Goal: Feedback & Contribution: Leave review/rating

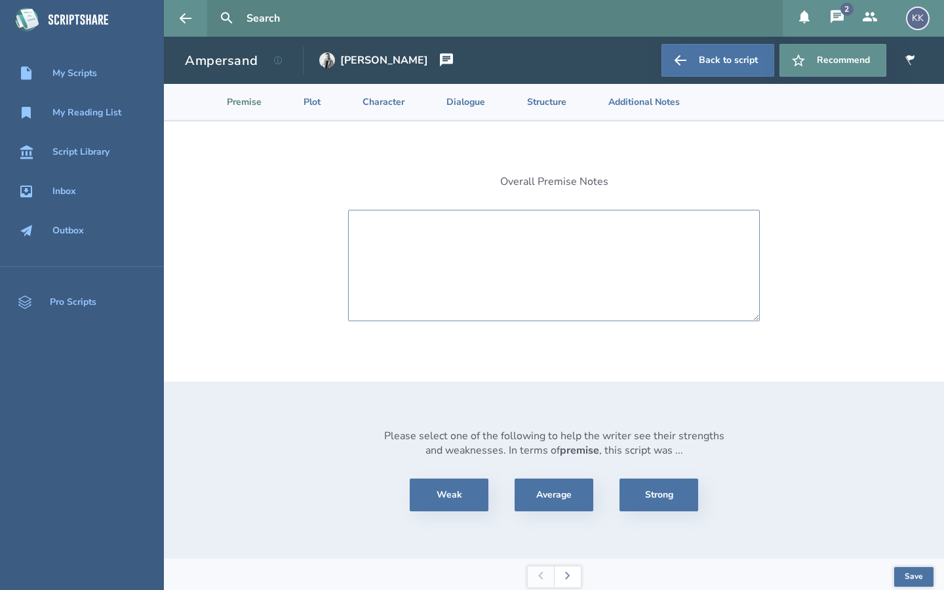
click at [450, 226] on textarea at bounding box center [554, 265] width 412 height 111
click at [470, 228] on textarea "The premise is simple yet very" at bounding box center [554, 265] width 412 height 111
click at [499, 230] on textarea "The premise is simple as far production goesyet very" at bounding box center [554, 265] width 412 height 111
click at [588, 228] on textarea "The premise is simple as far as production goesyet very" at bounding box center [554, 265] width 412 height 111
click at [629, 226] on textarea "The premise is simple as far as production goes, yet very" at bounding box center [554, 265] width 412 height 111
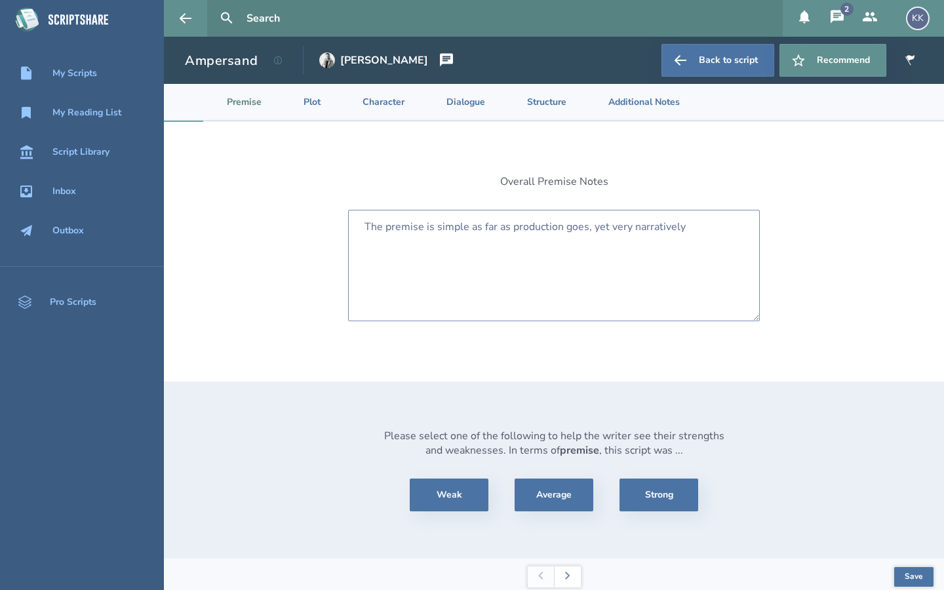
drag, startPoint x: 590, startPoint y: 229, endPoint x: 472, endPoint y: 226, distance: 118.0
click at [472, 226] on textarea "The premise is simple as far as production goes, yet very narratively" at bounding box center [554, 265] width 412 height 111
drag, startPoint x: 633, startPoint y: 228, endPoint x: 583, endPoint y: 227, distance: 50.5
click at [584, 227] on textarea "The premise is simple to understand, yet very narratively" at bounding box center [554, 265] width 412 height 111
drag, startPoint x: 418, startPoint y: 239, endPoint x: 364, endPoint y: 240, distance: 54.4
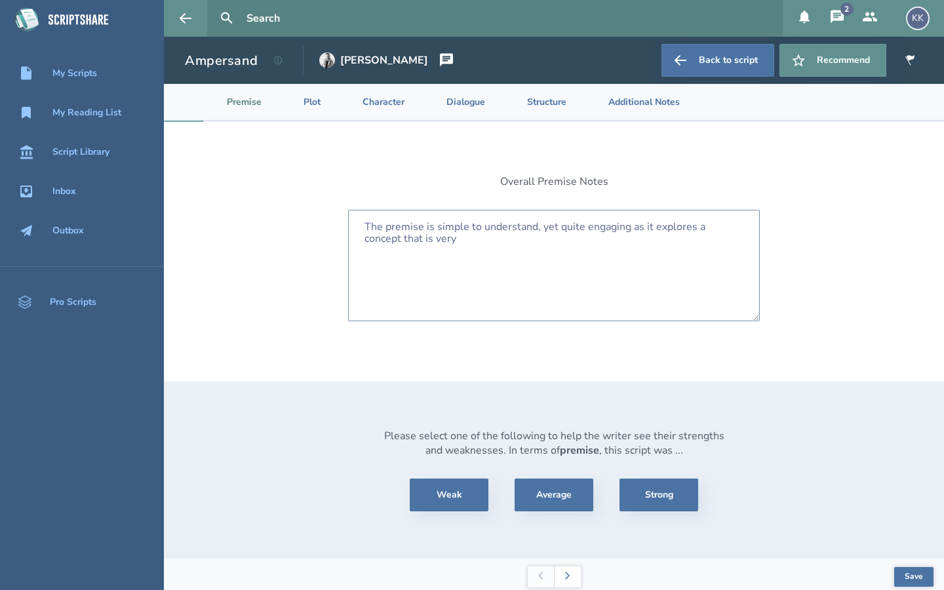
click at [364, 240] on textarea "The premise is simple to understand, yet quite engaging as it explores a concep…" at bounding box center [554, 265] width 412 height 111
click at [633, 228] on textarea "The premise is simple to understand, yet quite engaging as it explores a concept" at bounding box center [554, 265] width 412 height 111
click at [630, 228] on textarea "The premise is simple to understand, yet quite engaging as it explores a concept" at bounding box center [554, 265] width 412 height 111
drag, startPoint x: 629, startPoint y: 228, endPoint x: 456, endPoint y: 228, distance: 172.4
click at [480, 225] on textarea "The premise is simple aas it explores a concept" at bounding box center [554, 265] width 412 height 111
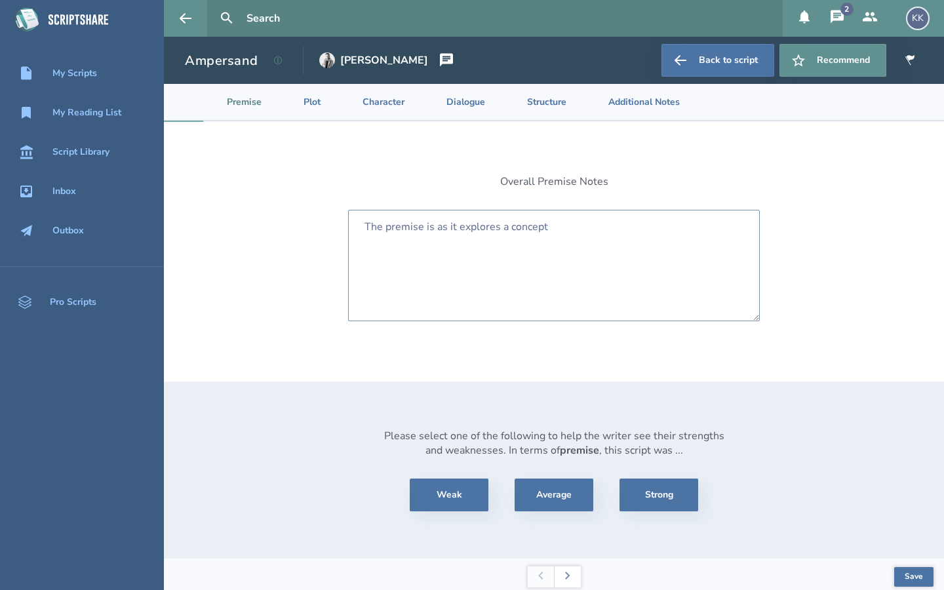
drag, startPoint x: 549, startPoint y: 225, endPoint x: 437, endPoint y: 223, distance: 112.8
click at [437, 223] on textarea "The premise is as it explores a concept" at bounding box center [554, 265] width 412 height 111
click at [479, 231] on textarea "The premise is engaging and heartwarming." at bounding box center [554, 265] width 412 height 111
click at [483, 227] on textarea "The premise is engaging unique and heartwarming." at bounding box center [554, 265] width 412 height 111
click at [610, 229] on textarea "The premise is engaging, unique and heartwarming." at bounding box center [554, 265] width 412 height 111
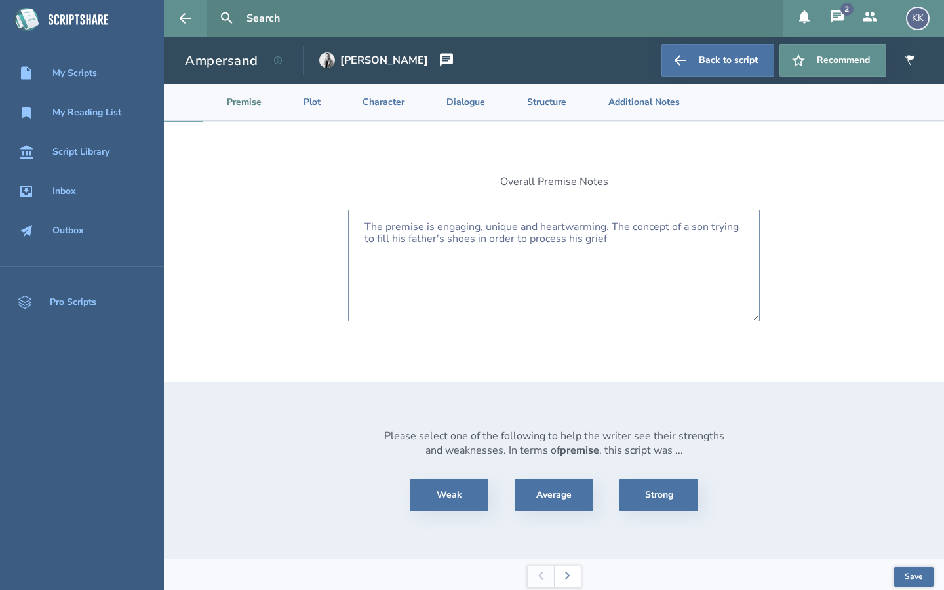
click at [408, 241] on textarea "The premise is engaging, unique and heartwarming. The concept of a son trying t…" at bounding box center [554, 265] width 412 height 111
click at [608, 244] on textarea "The premise is engaging, unique and heartwarming. The concept of a son trying t…" at bounding box center [554, 265] width 412 height 111
click at [654, 238] on textarea "The premise is engaging, unique and heartwarming. The concept of a son trying t…" at bounding box center [554, 265] width 412 height 111
click at [611, 228] on textarea "The premise is engaging, unique and heartwarming. The concept of a son trying t…" at bounding box center [554, 265] width 412 height 111
click at [650, 225] on textarea "The premise is engaging, unique and heartwarming. I think The concept of a son …" at bounding box center [554, 265] width 412 height 111
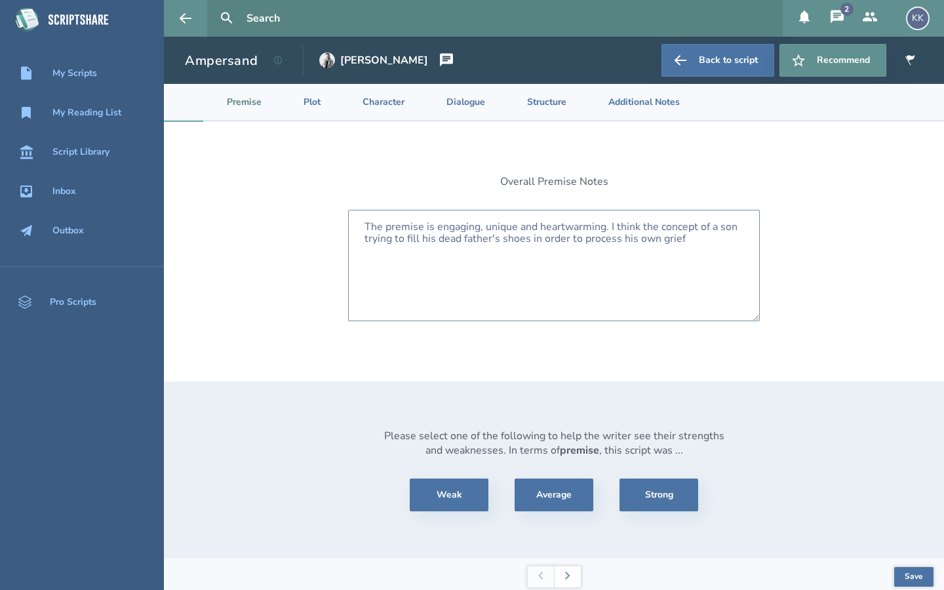
click at [682, 240] on textarea "The premise is engaging, unique and heartwarming. I think the concept of a son …" at bounding box center [554, 265] width 412 height 111
click at [614, 250] on textarea "The premise is engaging, unique and heartwarming. I think the concept of a son …" at bounding box center [554, 265] width 412 height 111
click at [679, 249] on textarea "The premise is engaging, unique and heartwarming. I think the concept of a son …" at bounding box center [554, 265] width 412 height 111
click at [645, 252] on textarea "The premise is engaging, unique and heartwarming. I think the concept of a son …" at bounding box center [554, 265] width 412 height 111
click at [408, 266] on textarea "The premise is engaging, unique and heartwarming. I think the concept of a son …" at bounding box center [554, 265] width 412 height 111
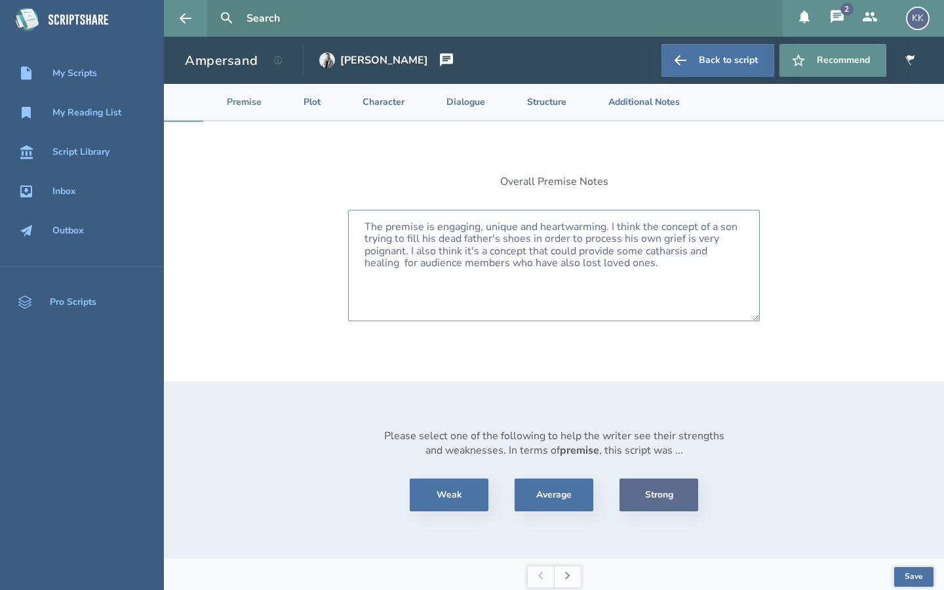
type textarea "The premise is engaging, unique and heartwarming. I think the concept of a son …"
click at [675, 493] on button "Strong" at bounding box center [659, 495] width 79 height 33
click at [917, 572] on button "Save" at bounding box center [913, 577] width 39 height 20
click at [570, 577] on button at bounding box center [567, 576] width 27 height 21
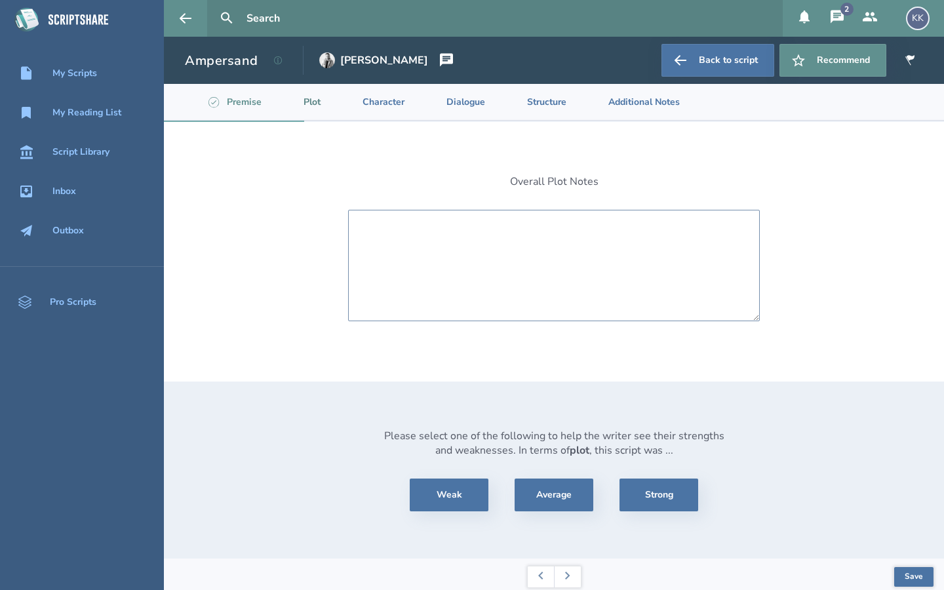
click at [435, 238] on textarea at bounding box center [554, 265] width 412 height 111
drag, startPoint x: 494, startPoint y: 228, endPoint x: 458, endPoint y: 229, distance: 36.1
click at [458, 229] on textarea "I think the plot was fun and" at bounding box center [554, 265] width 412 height 111
type textarea "I think the plot was entertaining an"
drag, startPoint x: 526, startPoint y: 227, endPoint x: 404, endPoint y: 218, distance: 123.0
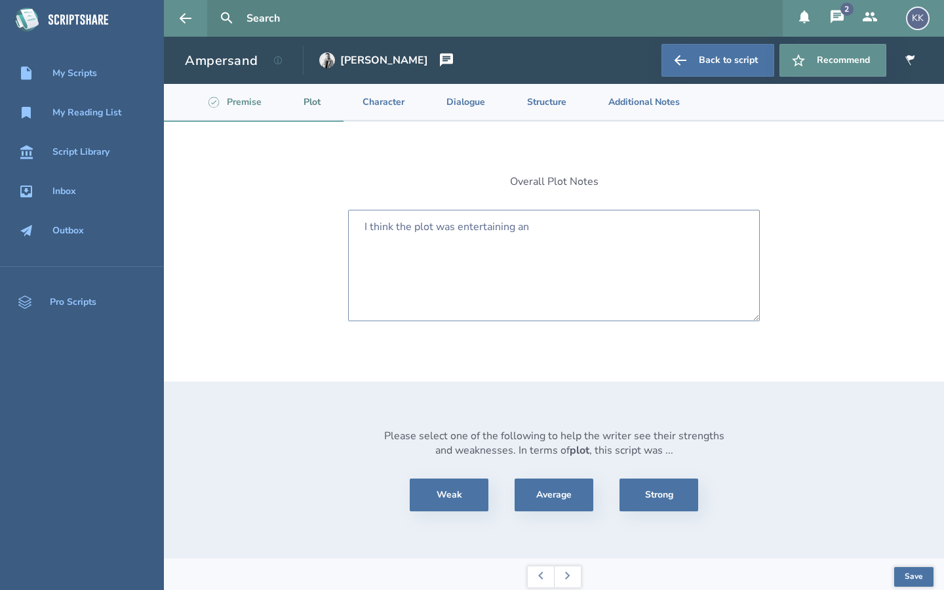
click at [404, 218] on textarea "I think the plot was entertaining an" at bounding box center [554, 265] width 412 height 111
drag, startPoint x: 608, startPoint y: 239, endPoint x: 554, endPoint y: 236, distance: 53.9
click at [554, 236] on textarea "The story was very character-driven as opposed to being plot-driven, but consid…" at bounding box center [554, 265] width 412 height 111
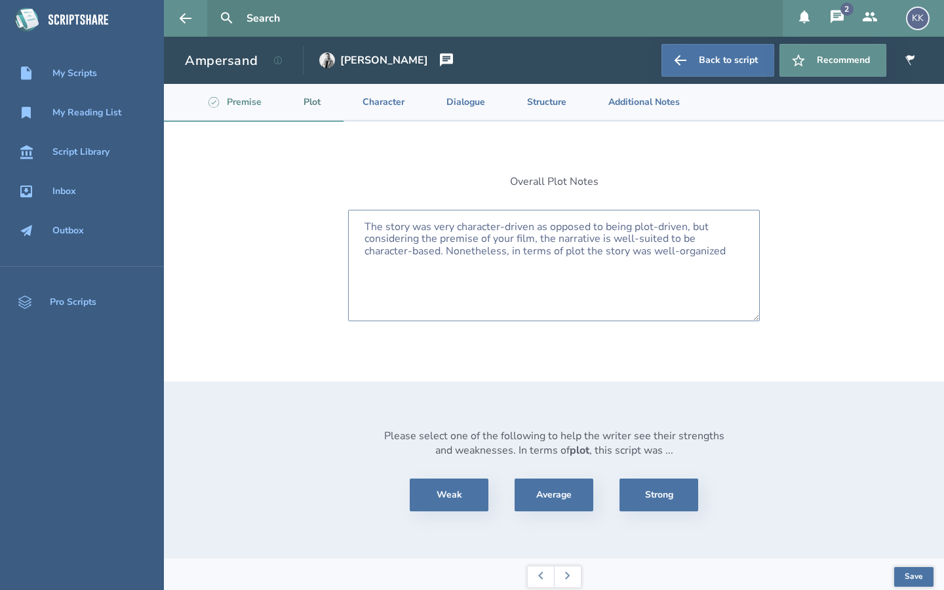
click at [603, 253] on textarea "The story was very character-driven as opposed to being plot-driven, but consid…" at bounding box center [554, 265] width 412 height 111
drag, startPoint x: 736, startPoint y: 252, endPoint x: 668, endPoint y: 252, distance: 68.2
click at [668, 252] on textarea "The story was very character-driven as opposed to being plot-driven, but consid…" at bounding box center [554, 265] width 412 height 111
click at [580, 250] on textarea "The story was very character-driven as opposed to being plot-driven, but consid…" at bounding box center [554, 265] width 412 height 111
click at [704, 250] on textarea "The story was very character-driven as opposed to being plot-driven, but consid…" at bounding box center [554, 265] width 412 height 111
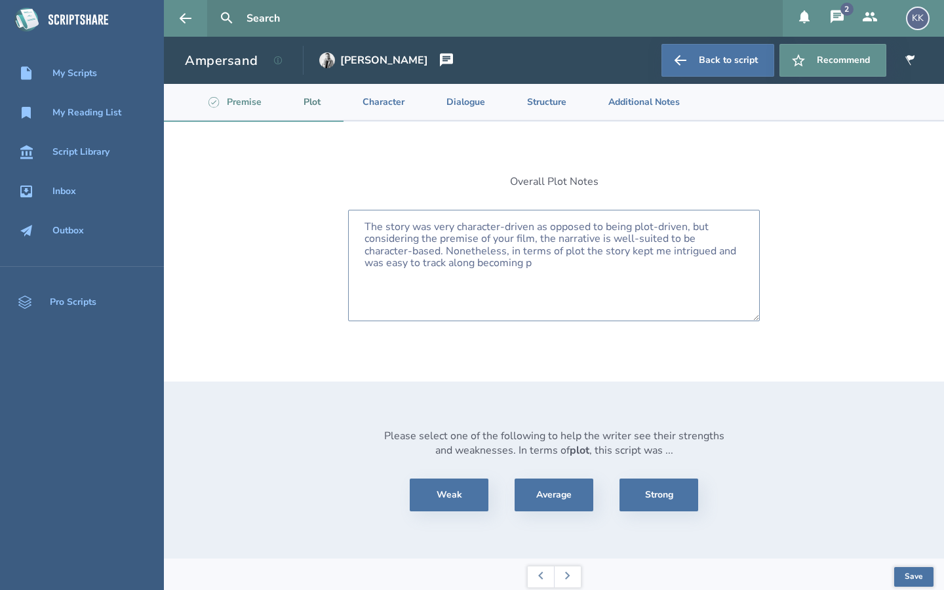
drag, startPoint x: 744, startPoint y: 250, endPoint x: 712, endPoint y: 248, distance: 31.5
click at [712, 248] on textarea "The story was very character-driven as opposed to being plot-driven, but consid…" at bounding box center [554, 265] width 412 height 111
drag, startPoint x: 587, startPoint y: 265, endPoint x: 477, endPoint y: 261, distance: 110.9
click at [477, 261] on textarea "The story was very character-driven as opposed to being plot-driven, but consid…" at bounding box center [554, 265] width 412 height 111
type textarea "The story was very character-driven as opposed to being plot-driven, but consid…"
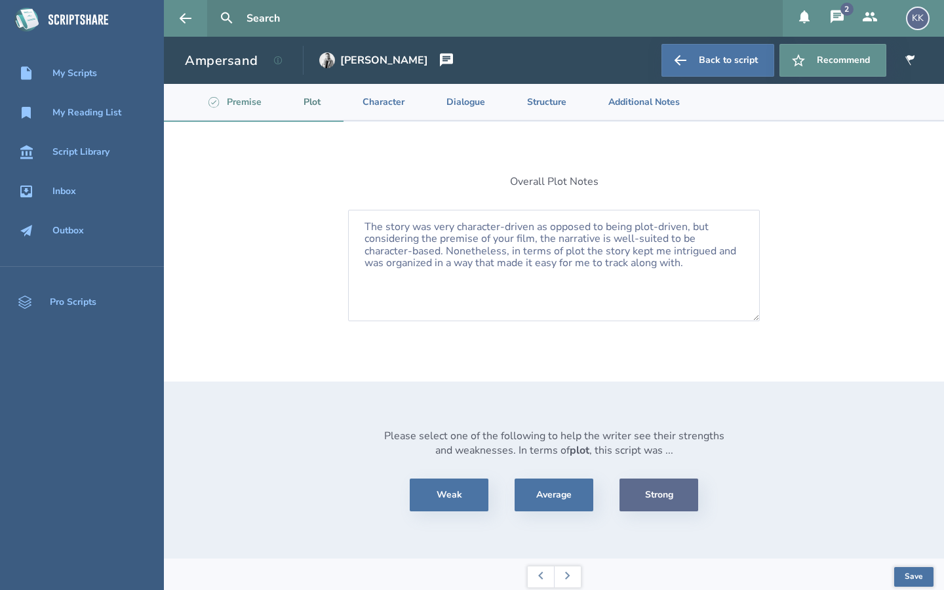
click at [679, 491] on button "Strong" at bounding box center [659, 495] width 79 height 33
click at [909, 572] on button "Save" at bounding box center [913, 577] width 39 height 20
click at [566, 576] on icon at bounding box center [567, 576] width 5 height 8
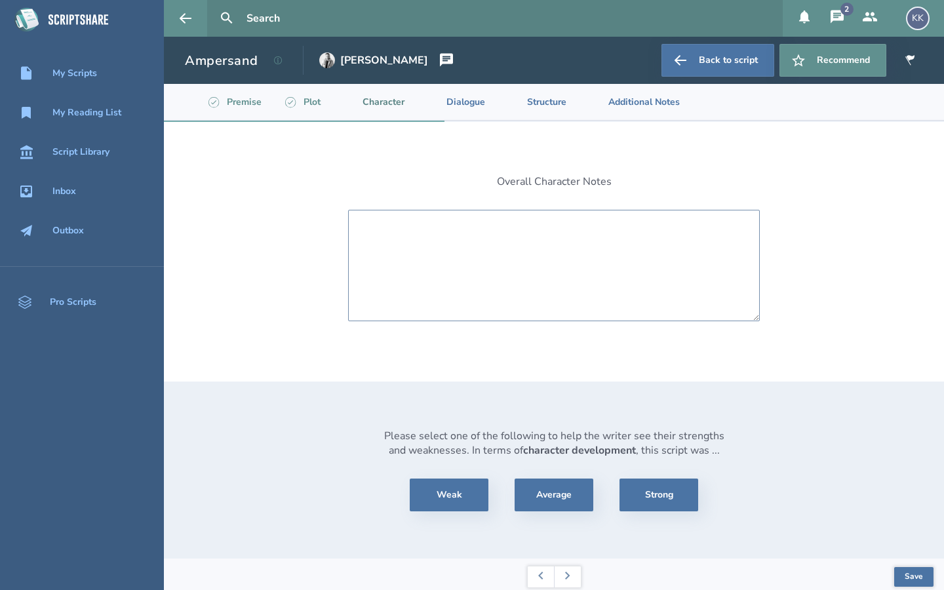
click at [460, 239] on textarea at bounding box center [554, 265] width 412 height 111
click at [385, 226] on textarea "The characters all felt distinct and three-dimensional" at bounding box center [554, 265] width 412 height 111
click at [650, 227] on textarea "The central characters all felt distinct and three-dimensional" at bounding box center [554, 265] width 412 height 111
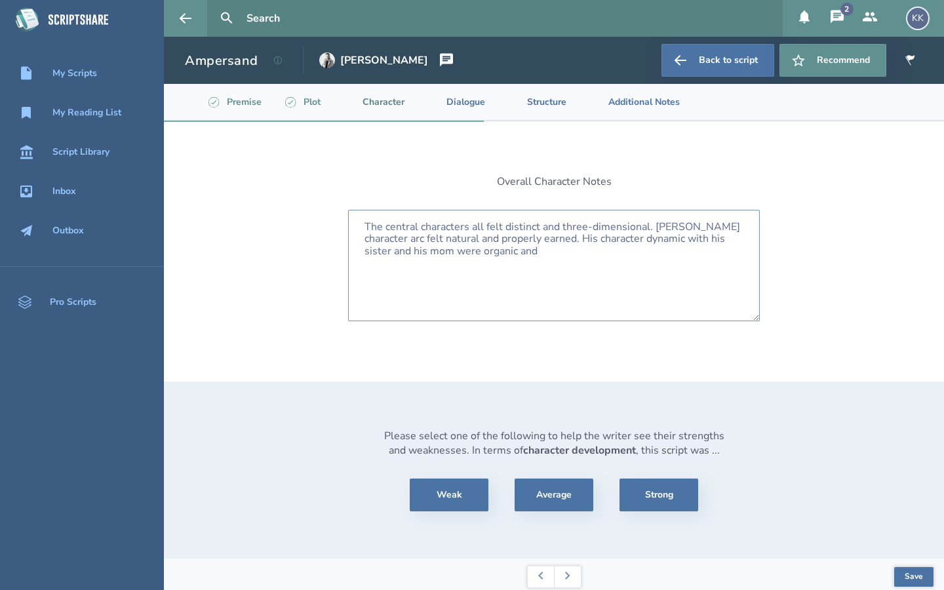
click at [541, 229] on textarea "The central characters all felt distinct and three-dimensional. [PERSON_NAME] c…" at bounding box center [554, 265] width 412 height 111
drag, startPoint x: 536, startPoint y: 254, endPoint x: 521, endPoint y: 252, distance: 14.6
click at [521, 252] on textarea "The central characters all felt distinct, fun, and three-dimensional. [PERSON_N…" at bounding box center [554, 265] width 412 height 111
click at [538, 251] on textarea "The central characters all felt distinct, fun, and three-dimensional. [PERSON_N…" at bounding box center [554, 265] width 412 height 111
click at [483, 253] on textarea "The central characters all felt distinct, fun, and three-dimensional. [PERSON_N…" at bounding box center [554, 265] width 412 height 111
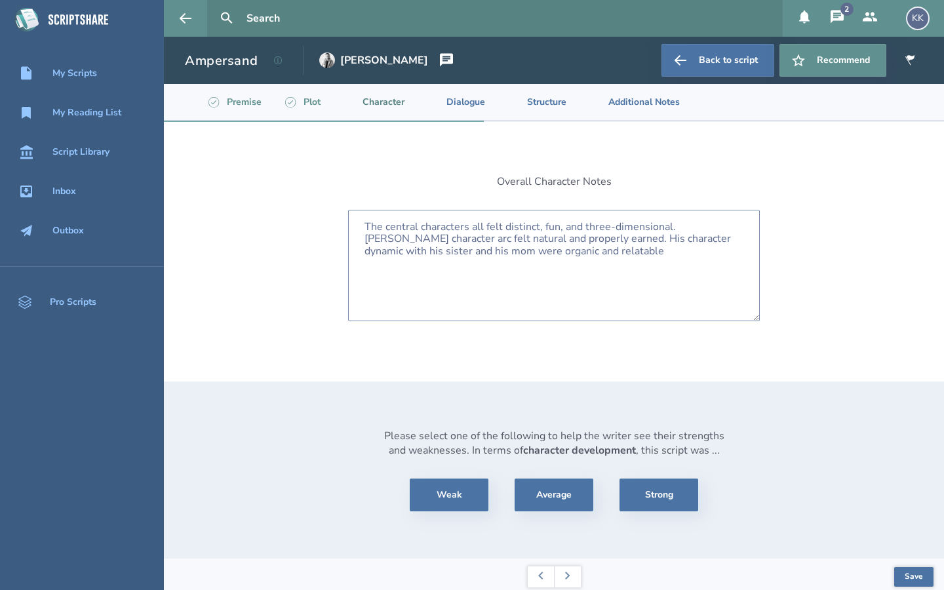
click at [582, 252] on textarea "The central characters all felt distinct, fun, and three-dimensional. [PERSON_N…" at bounding box center [554, 265] width 412 height 111
click at [481, 252] on textarea "The central characters all felt distinct, fun, and three-dimensional. [PERSON_N…" at bounding box center [554, 265] width 412 height 111
click at [686, 240] on textarea "The central characters all felt distinct, fun, and three-dimensional. [PERSON_N…" at bounding box center [554, 265] width 412 height 111
click at [662, 250] on textarea "The central characters all felt distinct, fun, and three-dimensional. [PERSON_N…" at bounding box center [554, 265] width 412 height 111
click at [441, 265] on textarea "The central characters all felt distinct, fun, and three-dimensional. [PERSON_N…" at bounding box center [554, 265] width 412 height 111
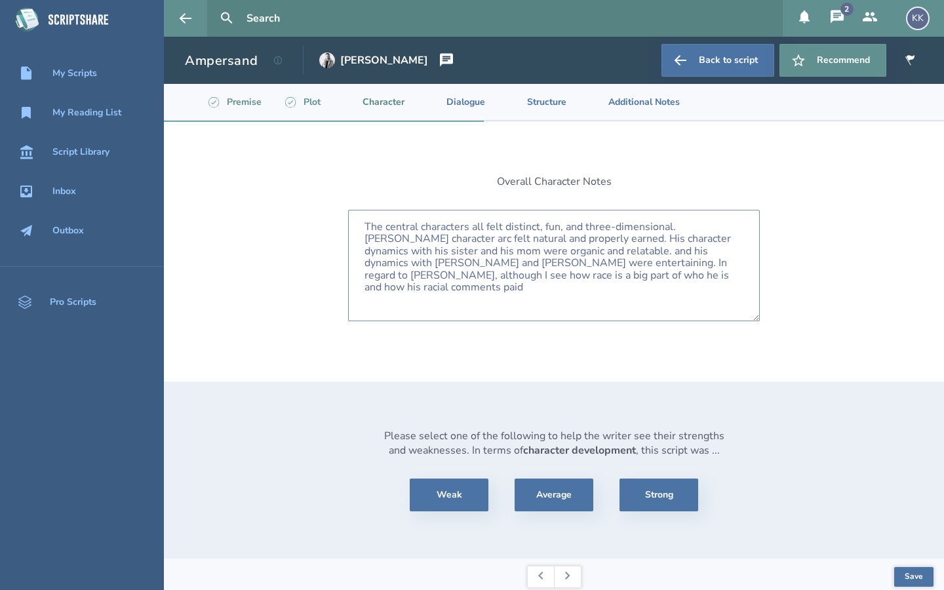
drag, startPoint x: 649, startPoint y: 263, endPoint x: 608, endPoint y: 266, distance: 40.8
click at [608, 266] on textarea "The central characters all felt distinct, fun, and three-dimensional. [PERSON_N…" at bounding box center [554, 265] width 412 height 111
click at [586, 275] on textarea "The central characters all felt distinct, fun, and three-dimensional. [PERSON_N…" at bounding box center [554, 265] width 412 height 111
click at [483, 275] on textarea "The central characters all felt distinct, fun, and three-dimensional. [PERSON_N…" at bounding box center [554, 265] width 412 height 111
click at [666, 281] on textarea "The central characters all felt distinct, fun, and three-dimensional. [PERSON_N…" at bounding box center [554, 265] width 412 height 111
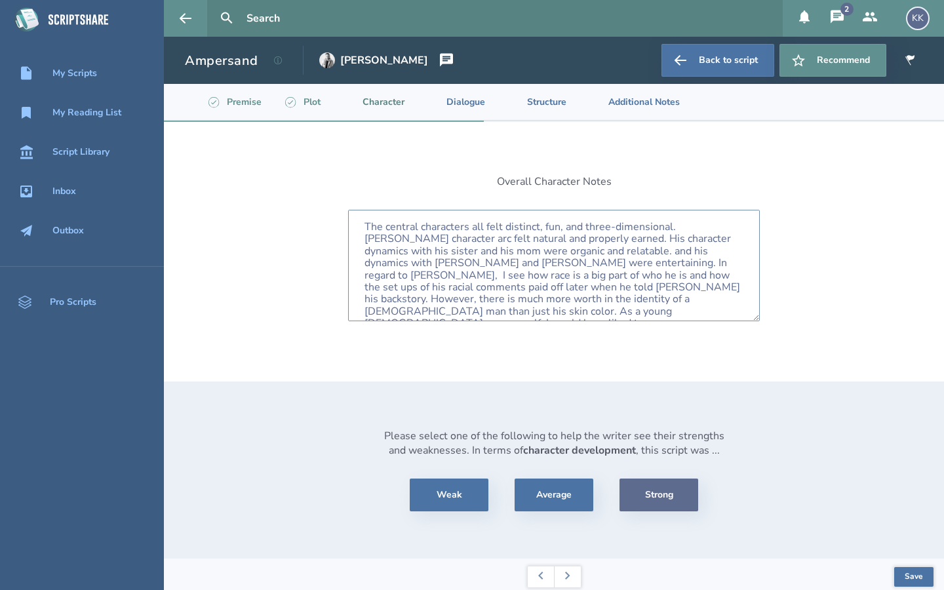
type textarea "The central characters all felt distinct, fun, and three-dimensional. [PERSON_N…"
click at [652, 492] on button "Strong" at bounding box center [659, 495] width 79 height 33
click at [917, 574] on button "Save" at bounding box center [913, 577] width 39 height 20
click at [573, 575] on button at bounding box center [567, 576] width 27 height 21
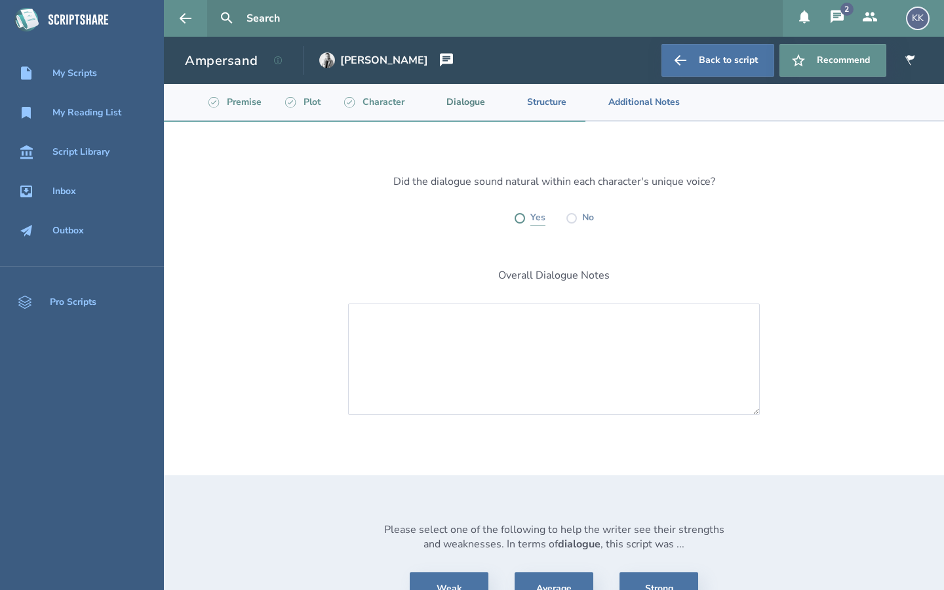
click at [523, 222] on label at bounding box center [520, 218] width 10 height 10
radio input "true"
click at [395, 341] on textarea at bounding box center [554, 359] width 412 height 111
type textarea "D"
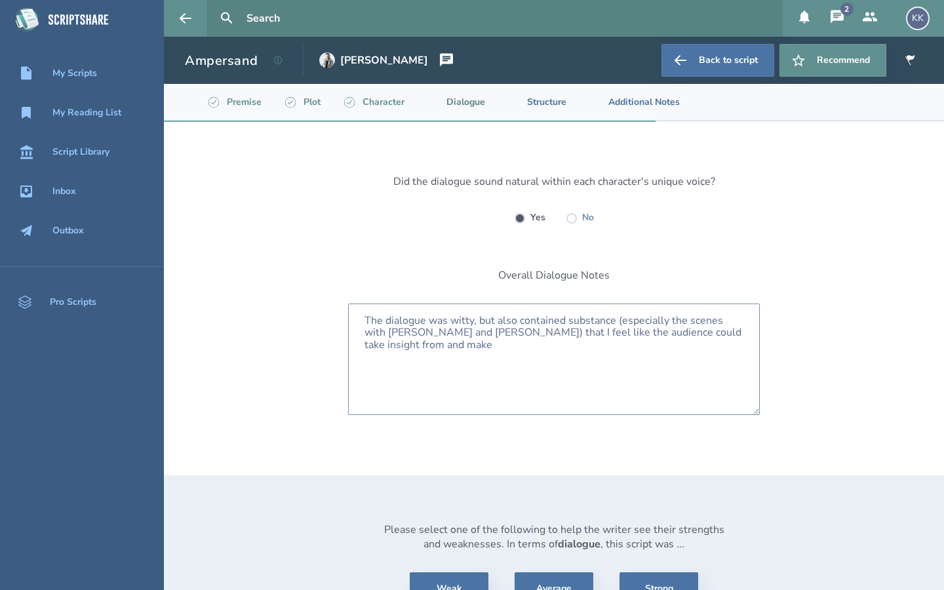
click at [700, 335] on textarea "The dialogue was witty, but also contained substance (especially the scenes wit…" at bounding box center [554, 359] width 412 height 111
click at [669, 332] on textarea "The dialogue was witty, but also contained substance (especially the scenes wit…" at bounding box center [554, 359] width 412 height 111
click at [408, 346] on textarea "The dialogue was witty, but also contained substance (especially the scenes wit…" at bounding box center [554, 359] width 412 height 111
click at [486, 344] on textarea "The dialogue was witty, but also contained substance (especially the scenes wit…" at bounding box center [554, 359] width 412 height 111
type textarea "The dialogue was witty, but also contained substance (especially the scenes wit…"
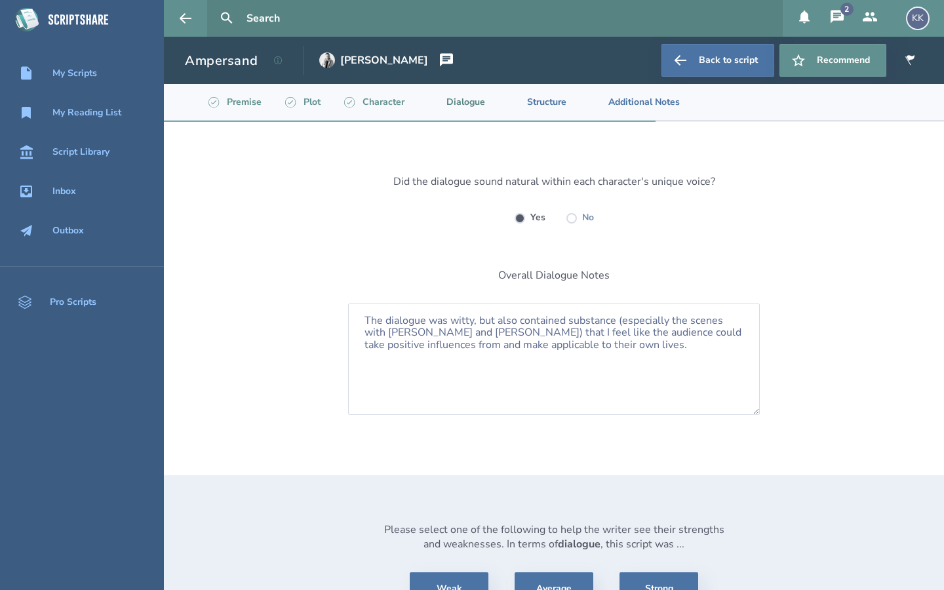
click at [887, 345] on div "Did the dialogue sound natural within each character's unique voice? Yes No Ove…" at bounding box center [554, 387] width 780 height 530
click at [601, 349] on textarea "The dialogue was witty, but also contained substance (especially the scenes wit…" at bounding box center [554, 359] width 412 height 111
click at [597, 349] on textarea "The dialogue was witty, but also contained substance (especially the scenes wit…" at bounding box center [554, 359] width 412 height 111
click at [603, 349] on textarea "The dialogue was witty, but also contained substance (especially the scenes wit…" at bounding box center [554, 359] width 412 height 111
click at [600, 349] on textarea "The dialogue was witty, but also contained substance (especially the scenes wit…" at bounding box center [554, 359] width 412 height 111
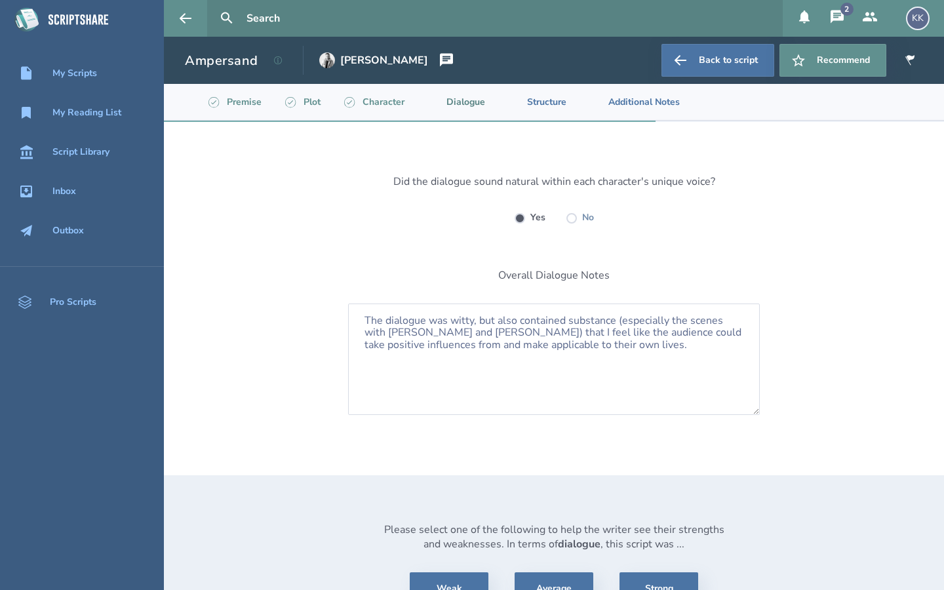
click at [856, 453] on div "Did the dialogue sound natural within each character's unique voice? Yes No Ove…" at bounding box center [554, 387] width 780 height 530
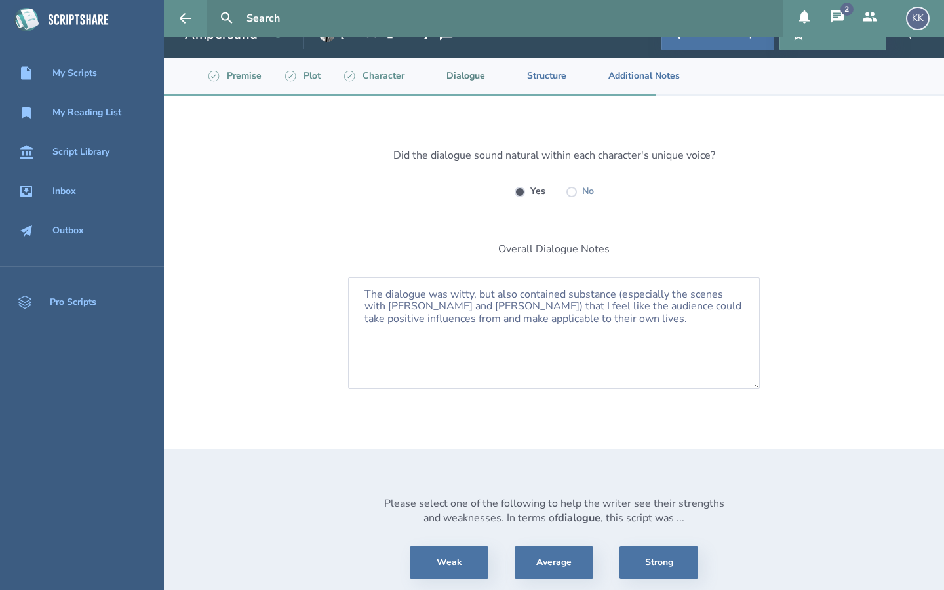
scroll to position [99, 0]
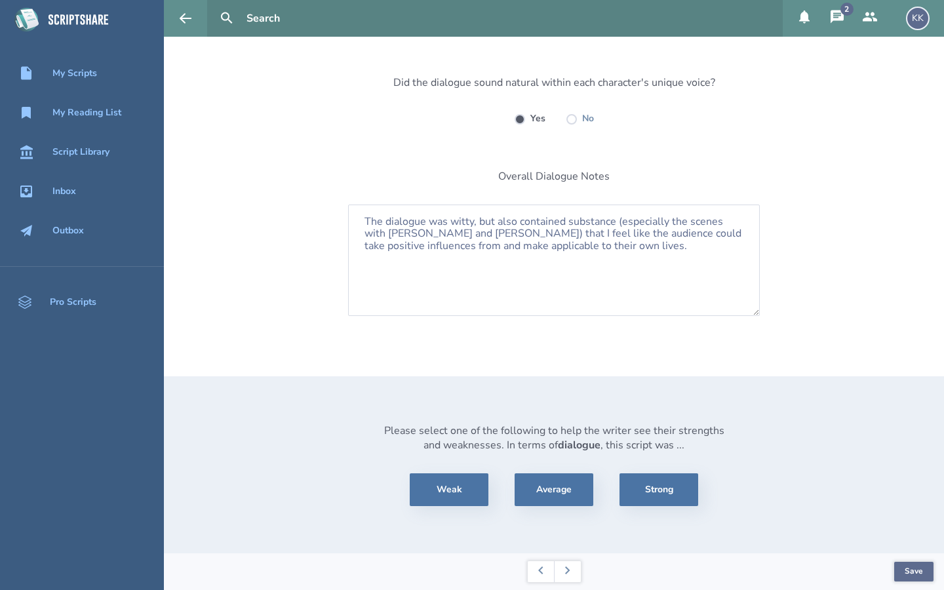
click at [920, 566] on button "Save" at bounding box center [913, 572] width 39 height 20
click at [665, 492] on button "Strong" at bounding box center [659, 489] width 79 height 33
click at [565, 571] on icon at bounding box center [567, 570] width 5 height 8
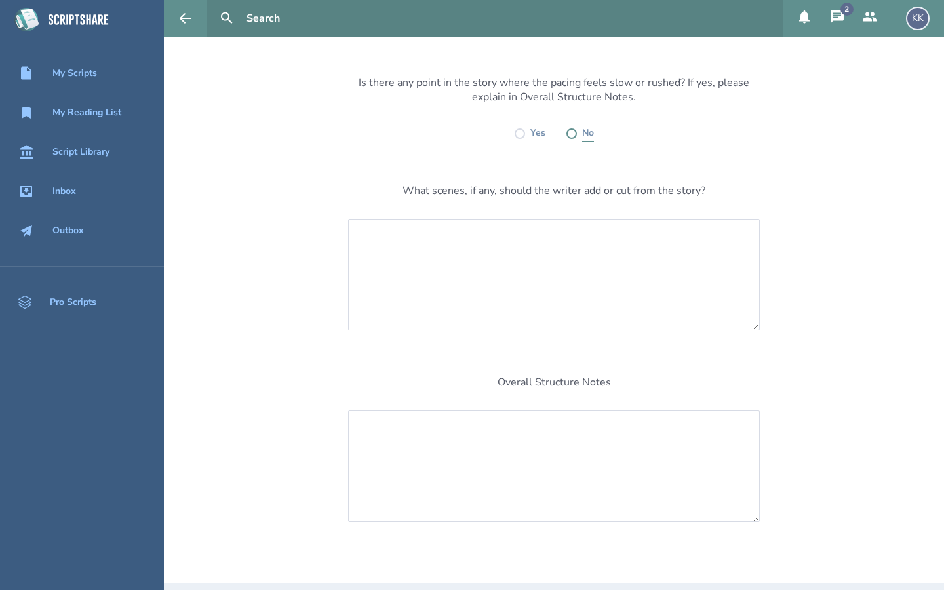
click at [567, 131] on label at bounding box center [571, 134] width 10 height 10
radio input "true"
click at [474, 453] on textarea at bounding box center [554, 465] width 412 height 111
type textarea "T"
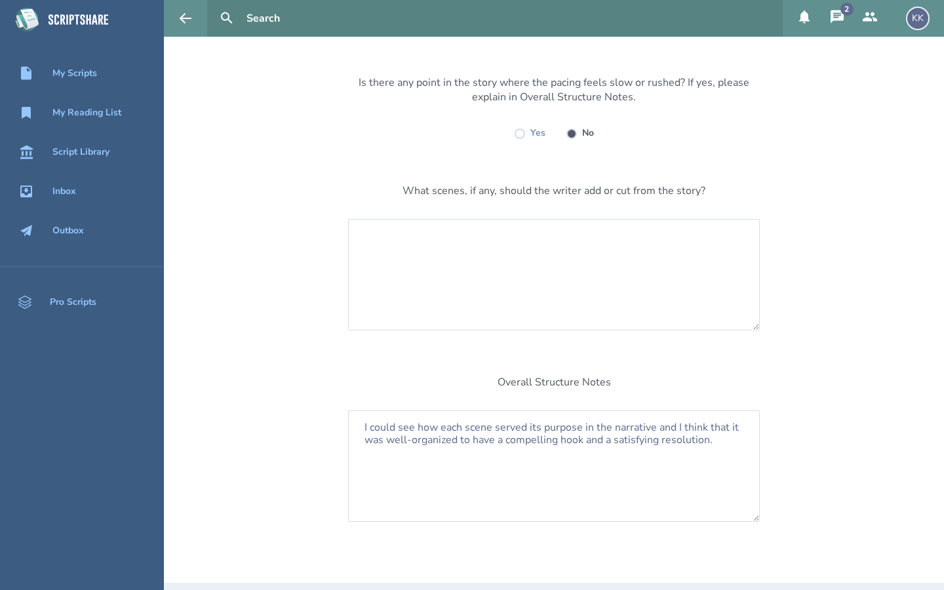
click at [815, 460] on div "Is there any point in the story where the pacing feels slow or rushed? If yes, …" at bounding box center [554, 391] width 780 height 737
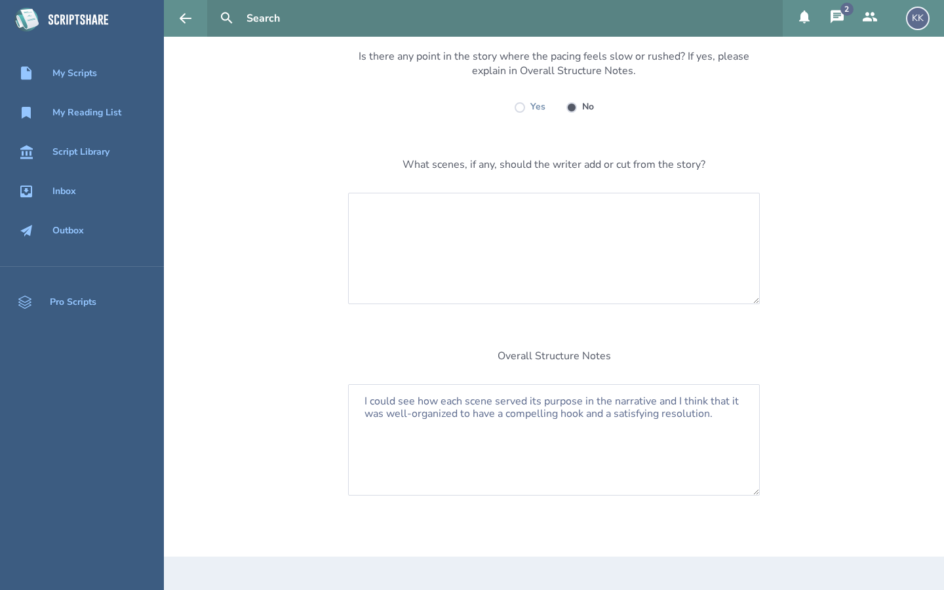
scroll to position [151, 0]
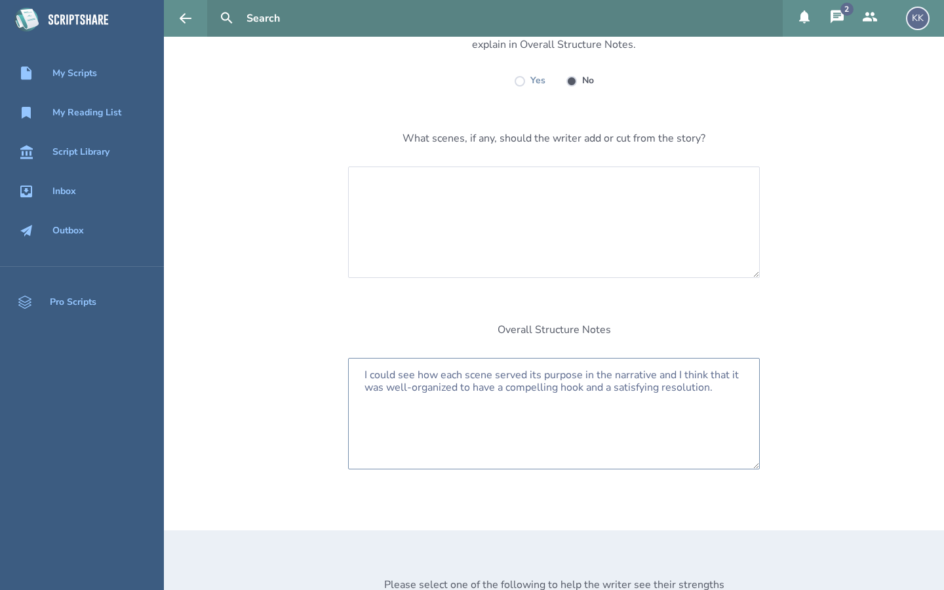
click at [710, 387] on textarea "I could see how each scene served its purpose in the narrative and I think that…" at bounding box center [554, 413] width 412 height 111
click at [717, 388] on textarea "I could see how each scene served its purpose in the narrative and I think that…" at bounding box center [554, 413] width 412 height 111
click at [718, 387] on textarea "I could see how each scene served its purpose in the narrative and I think that…" at bounding box center [554, 413] width 412 height 111
click at [372, 399] on textarea "I could see how each scene served its purpose in the narrative and I think that…" at bounding box center [554, 413] width 412 height 111
click at [712, 381] on textarea "I could see how each scene served its purpose in the narrative and I think that…" at bounding box center [554, 413] width 412 height 111
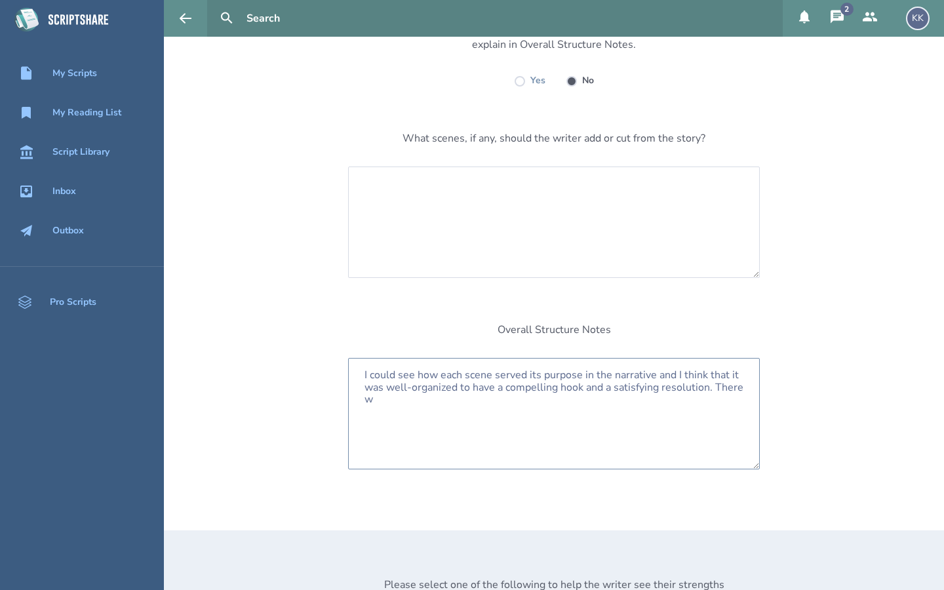
click at [715, 388] on textarea "I could see how each scene served its purpose in the narrative and I think that…" at bounding box center [554, 413] width 412 height 111
click at [372, 397] on textarea "I could see how each scene served its purpose in the narrative and I think that…" at bounding box center [554, 413] width 412 height 111
drag, startPoint x: 716, startPoint y: 384, endPoint x: 721, endPoint y: 395, distance: 11.5
click at [721, 395] on textarea "I could see how each scene served its purpose in the narrative and I think that…" at bounding box center [554, 413] width 412 height 111
type textarea "I could see how each scene served its purpose in the narrative and I think that…"
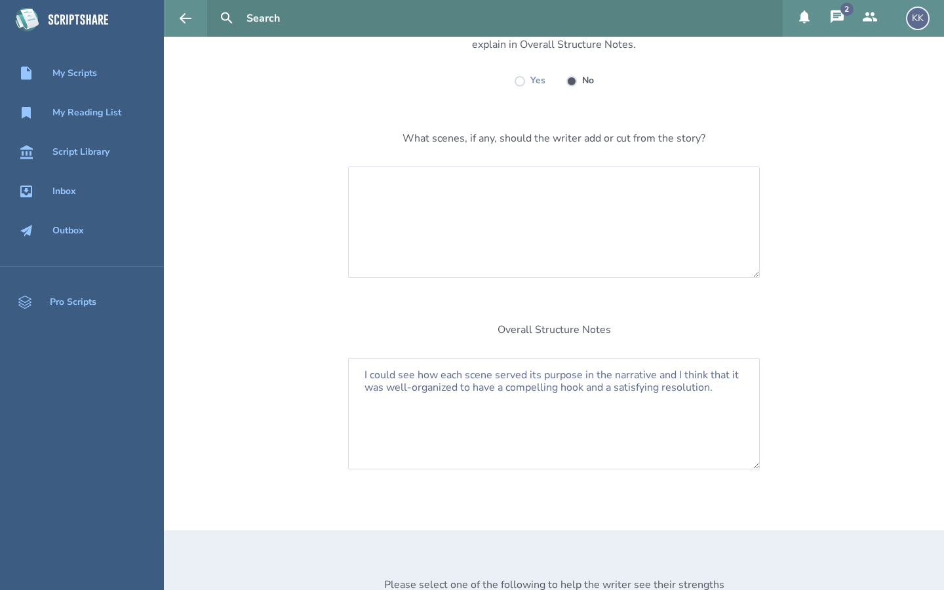
click at [803, 515] on div "Is there any point in the story where the pacing feels slow or rushed? If yes, …" at bounding box center [554, 338] width 780 height 737
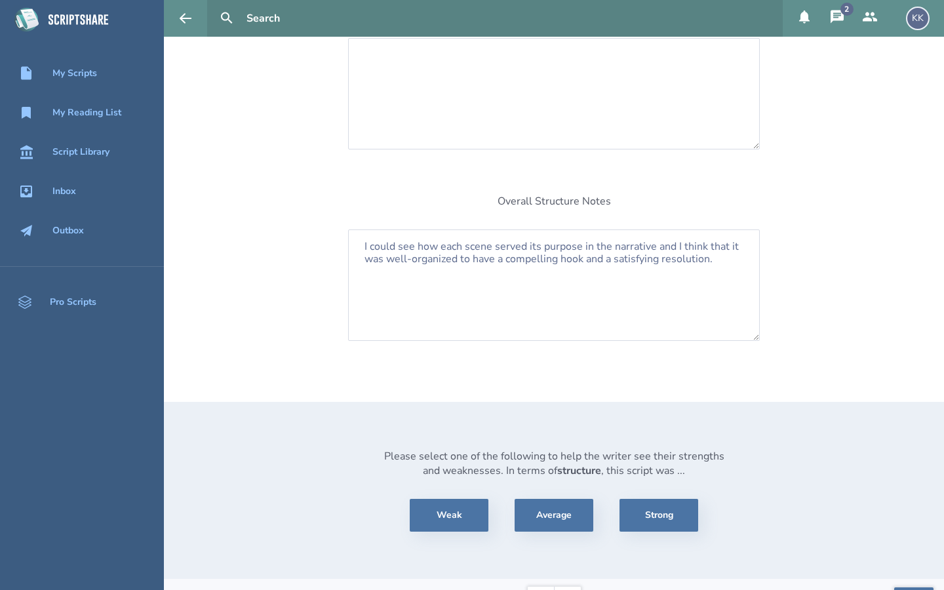
scroll to position [306, 0]
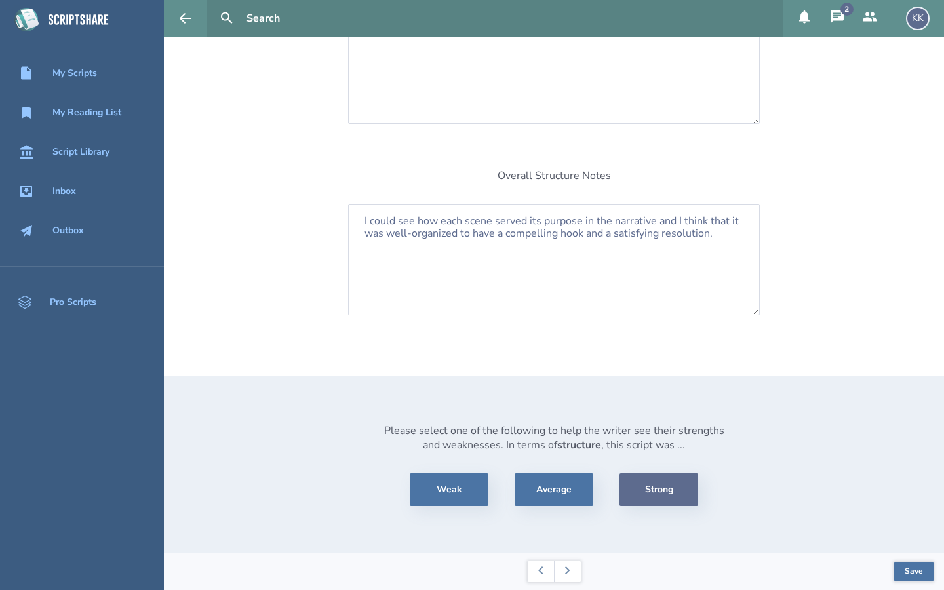
click at [660, 484] on button "Strong" at bounding box center [659, 489] width 79 height 33
click at [671, 490] on button "Strong" at bounding box center [659, 489] width 79 height 33
click at [914, 569] on button "Save" at bounding box center [913, 572] width 39 height 20
click at [915, 566] on button "Save" at bounding box center [913, 572] width 39 height 20
click at [565, 566] on icon at bounding box center [567, 570] width 5 height 8
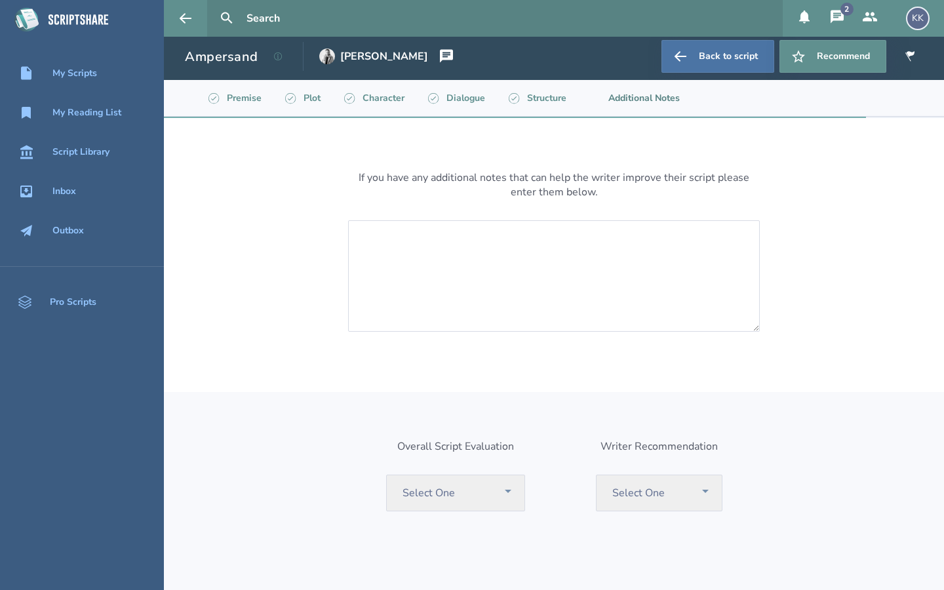
scroll to position [0, 0]
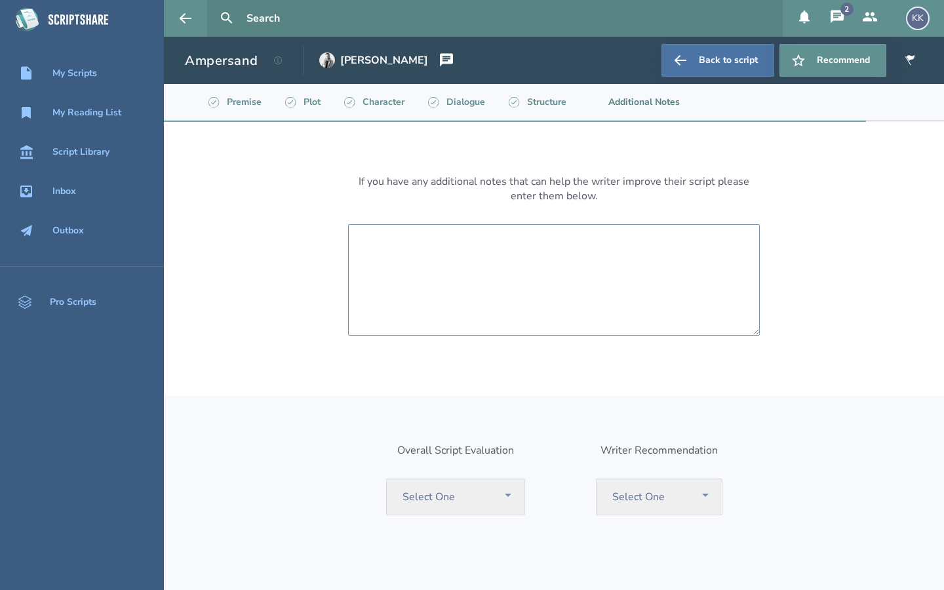
click at [386, 245] on textarea at bounding box center [554, 279] width 412 height 111
click at [467, 252] on textarea "There were some grammatical issues scattered throughout the script, but they we…" at bounding box center [554, 279] width 412 height 111
click at [549, 254] on textarea "There were some grammatical issues scattered throughout the script, but they we…" at bounding box center [554, 279] width 412 height 111
type textarea "There were some grammatical issues scattered throughout the script, but they we…"
click at [592, 445] on div "Overall Script Evaluation Select One Recommend Consider Consider with Rewrite P…" at bounding box center [554, 501] width 336 height 117
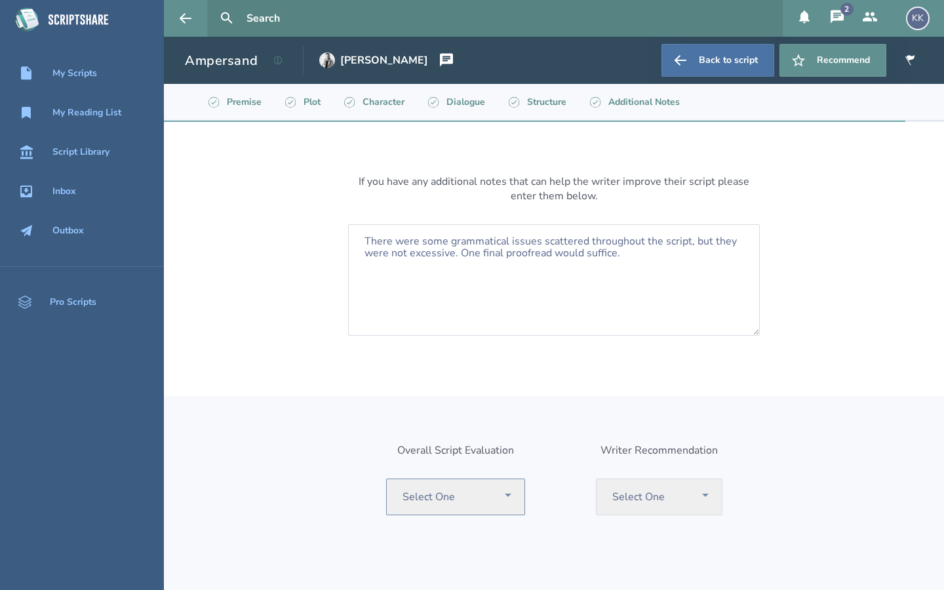
click at [507, 493] on select "Select One Recommend Consider Consider with Rewrite Pass" at bounding box center [455, 497] width 139 height 37
select select "consider"
click at [387, 479] on select "Select One Recommend Consider Consider with Rewrite Pass" at bounding box center [455, 497] width 139 height 37
click at [705, 496] on select "Select One Recommend Writer Consider Writer Pass" at bounding box center [659, 497] width 127 height 37
select select "consider"
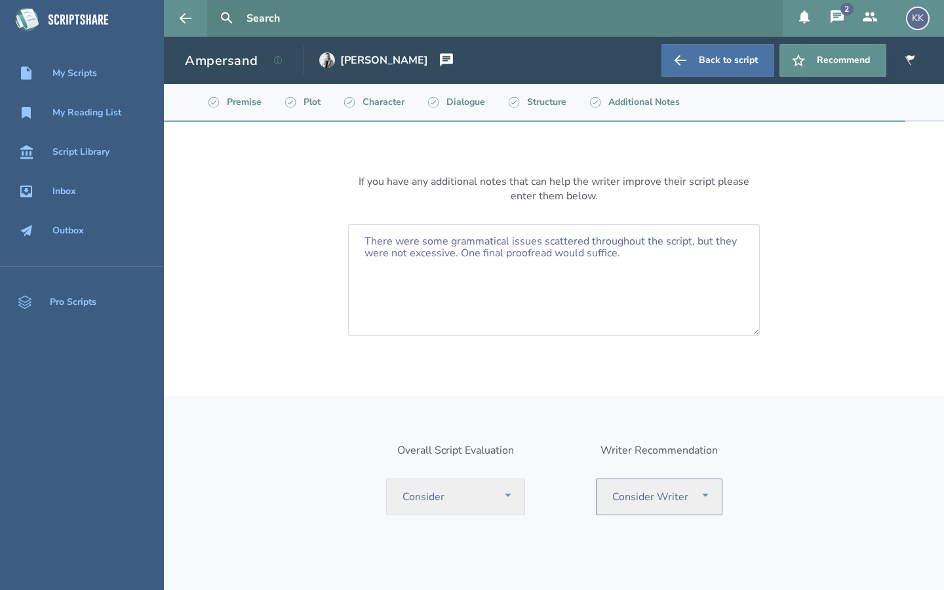
click at [596, 479] on select "Select One Recommend Writer Consider Writer Pass" at bounding box center [659, 497] width 127 height 37
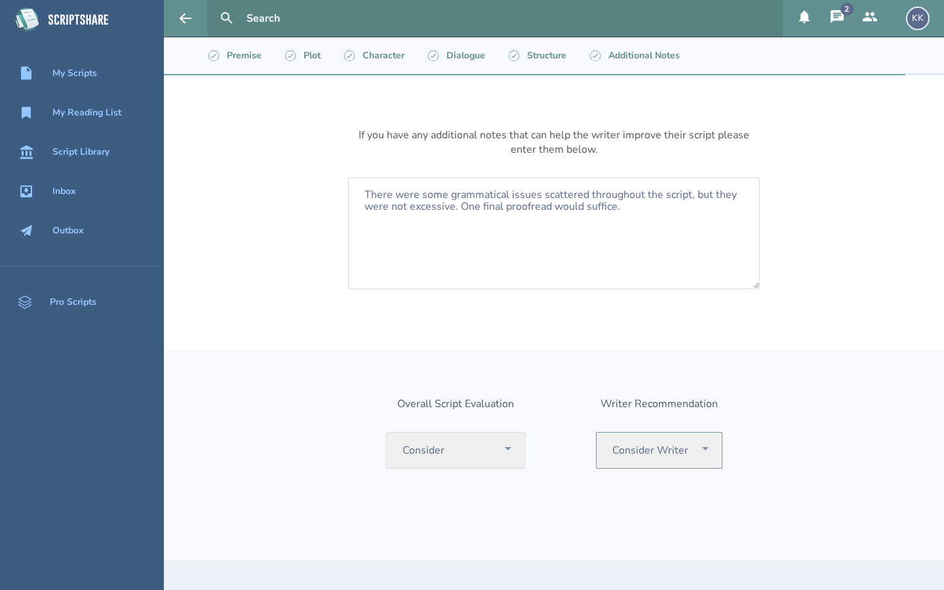
scroll to position [50, 0]
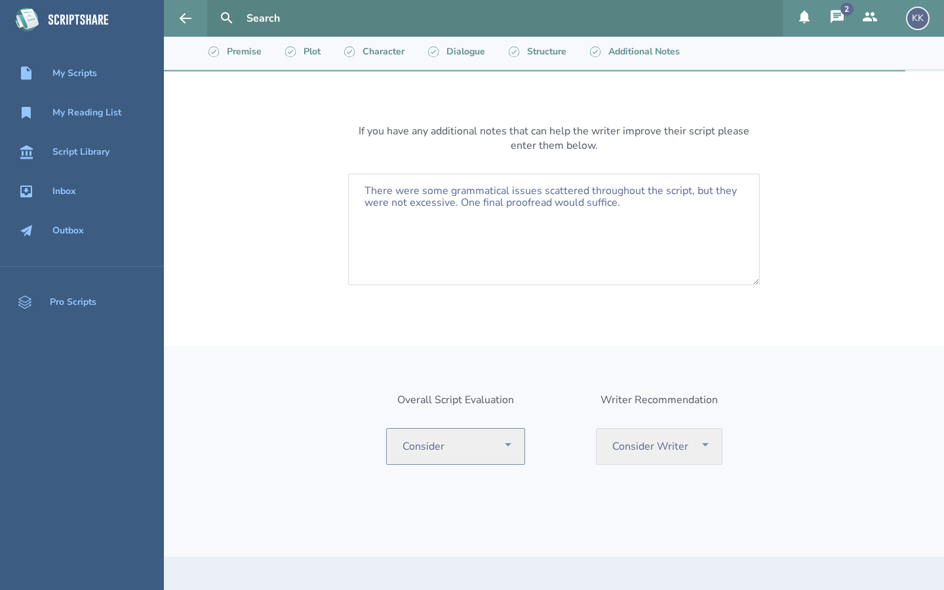
click at [509, 445] on select "Select One Recommend Consider Consider with Rewrite Pass" at bounding box center [455, 446] width 139 height 37
click at [549, 445] on div "Overall Script Evaluation Select One Recommend Consider Consider with Rewrite P…" at bounding box center [554, 451] width 336 height 117
click at [944, 485] on div "Overall Script Evaluation Select One Recommend Consider Consider with Rewrite P…" at bounding box center [554, 451] width 780 height 211
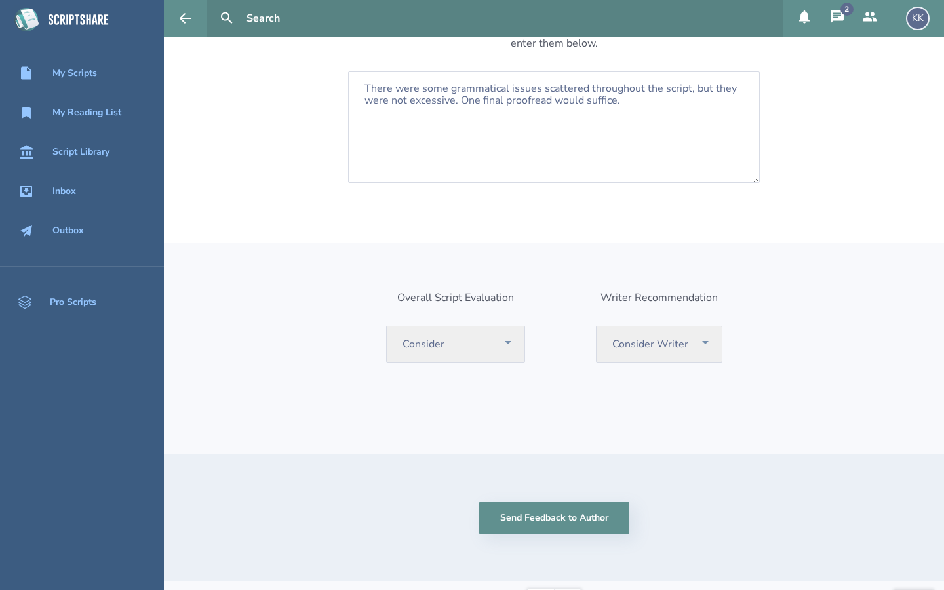
scroll to position [181, 0]
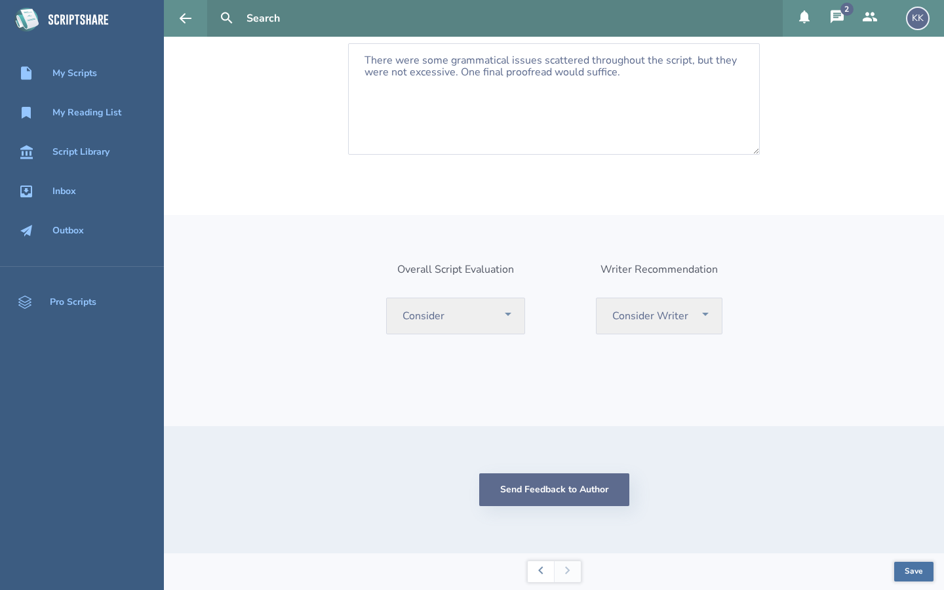
click at [563, 485] on button "Send Feedback to Author" at bounding box center [554, 489] width 150 height 33
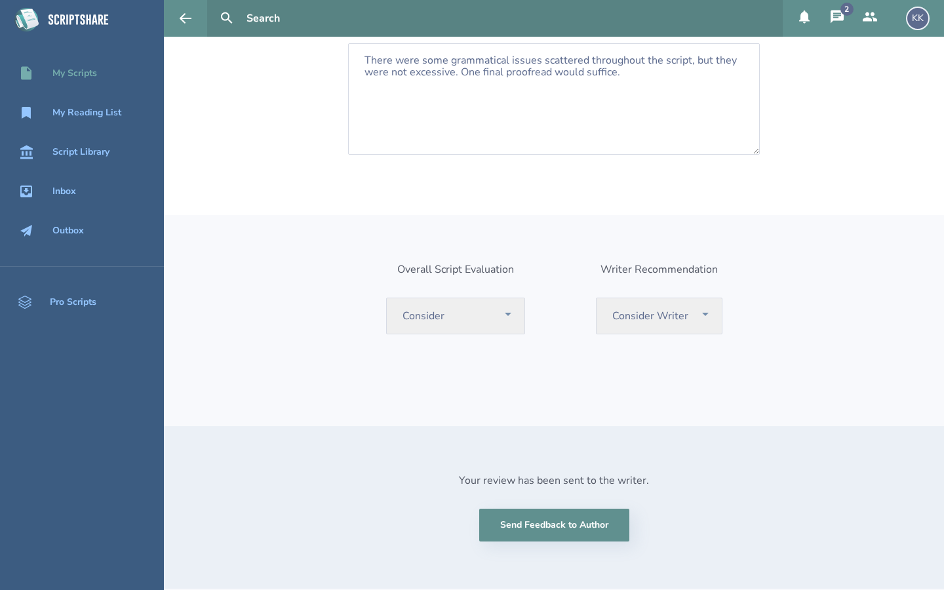
click at [75, 72] on div "My Scripts" at bounding box center [74, 73] width 45 height 10
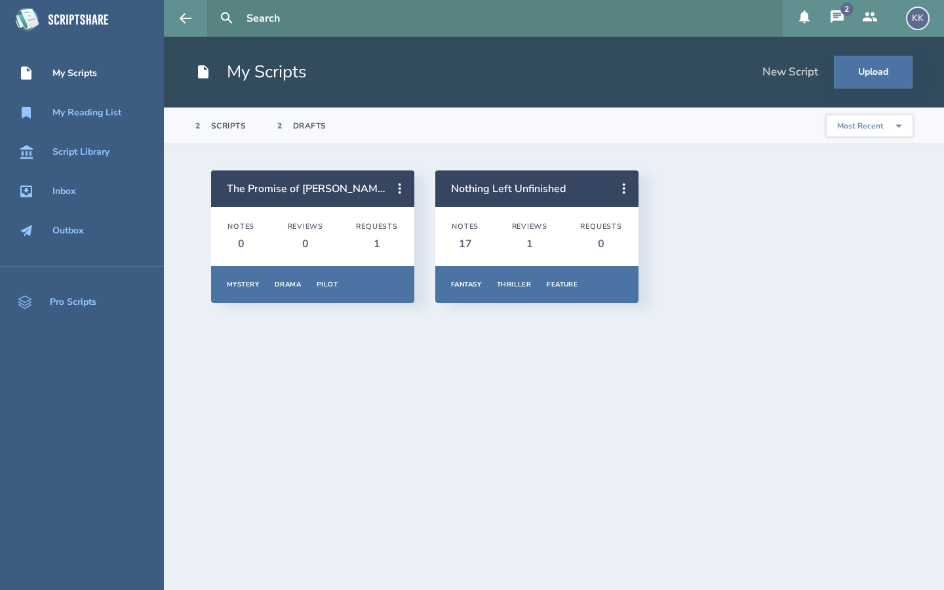
click at [378, 227] on div "Requests" at bounding box center [376, 226] width 41 height 9
click at [365, 191] on link "The Promise of [PERSON_NAME]" at bounding box center [307, 189] width 160 height 14
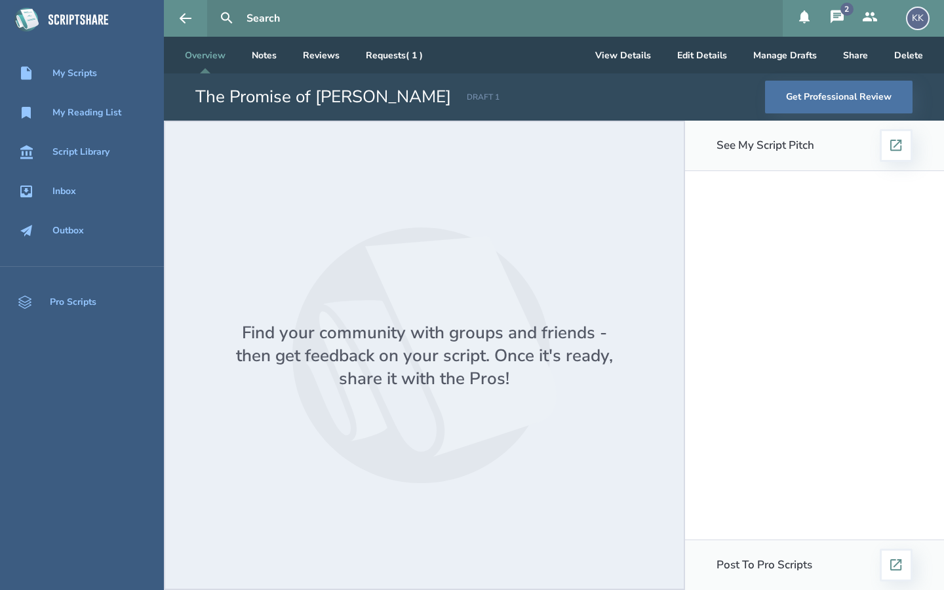
click at [835, 15] on icon at bounding box center [837, 17] width 16 height 16
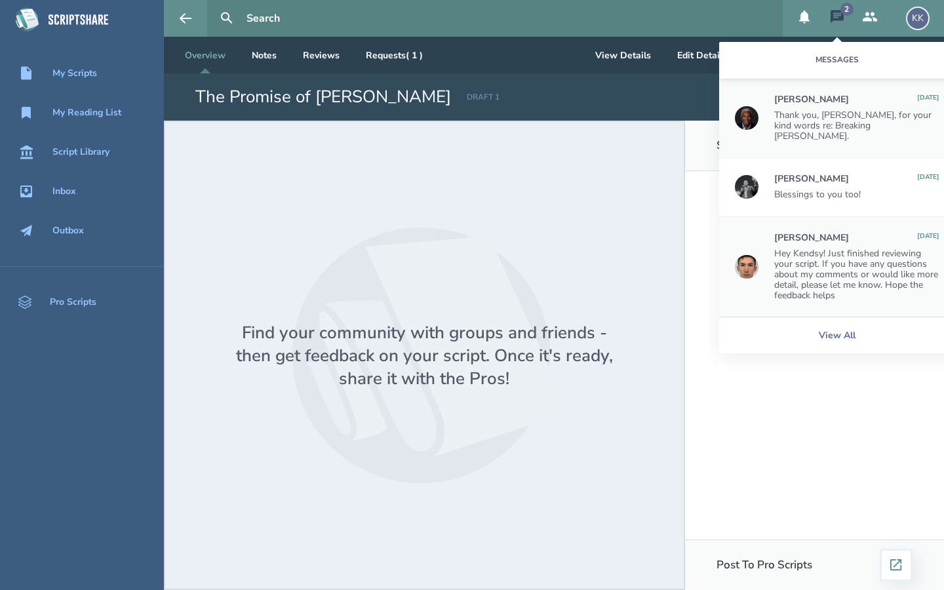
click at [850, 106] on div "[PERSON_NAME] [DATE] Thank you, [PERSON_NAME], for your kind words re: Breaking…" at bounding box center [856, 117] width 165 height 47
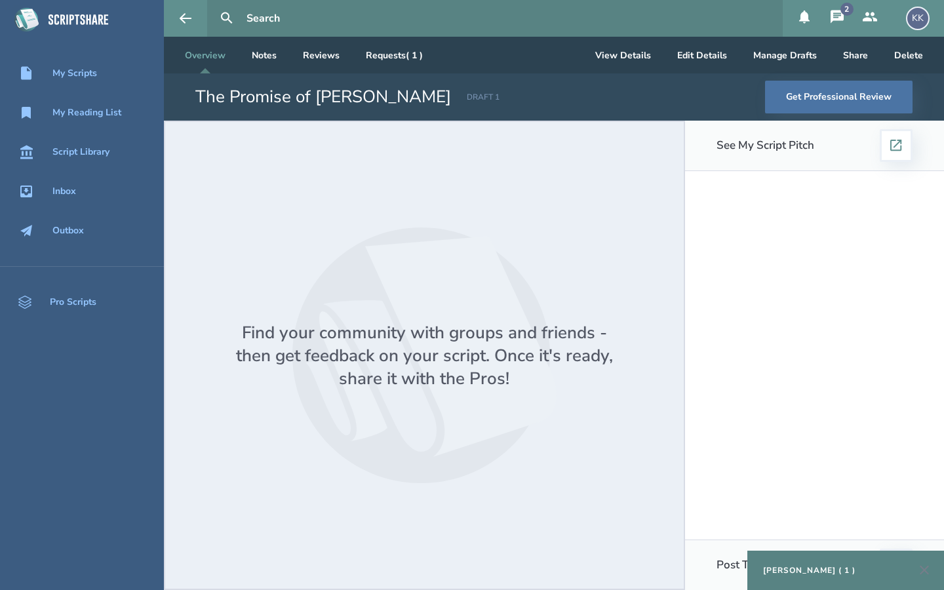
click at [854, 572] on div "[PERSON_NAME] ( 1 )" at bounding box center [845, 570] width 197 height 39
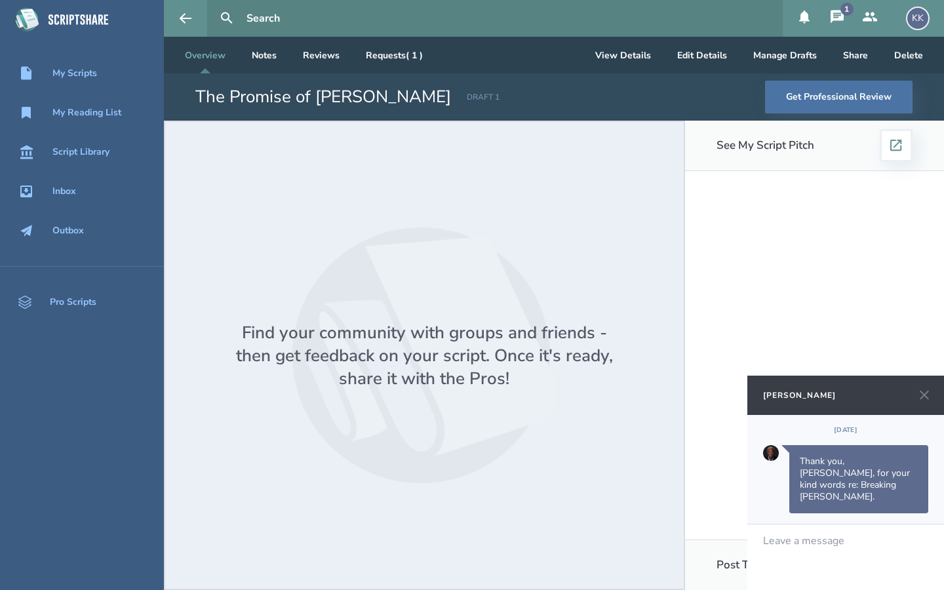
click at [806, 538] on div at bounding box center [846, 541] width 165 height 12
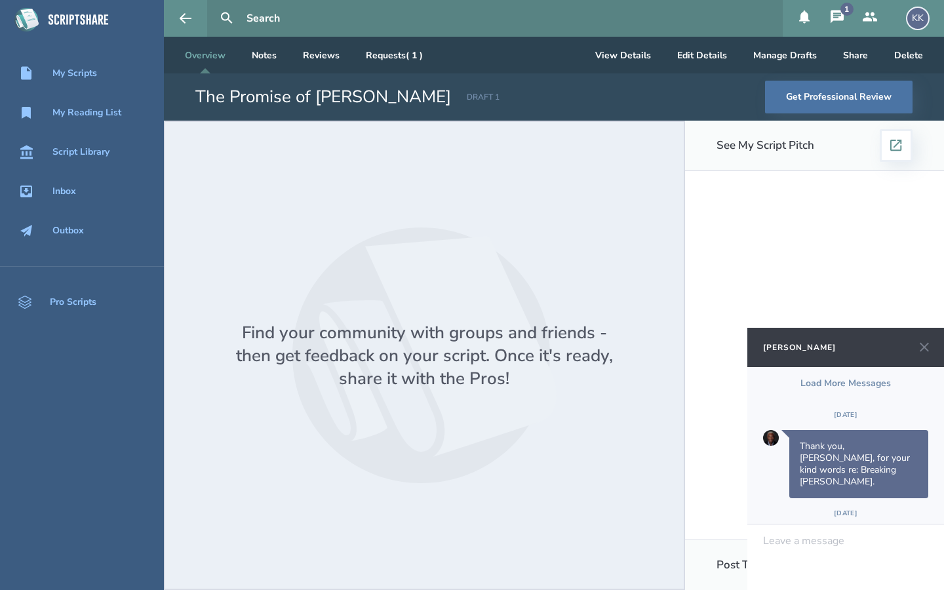
scroll to position [48, 0]
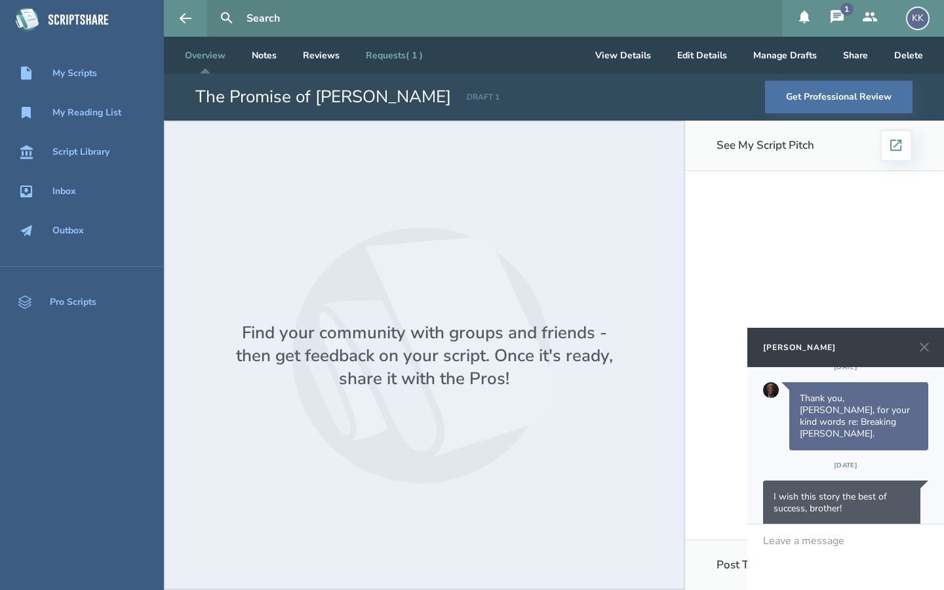
click at [397, 54] on link "Requests ( 1 )" at bounding box center [394, 55] width 78 height 37
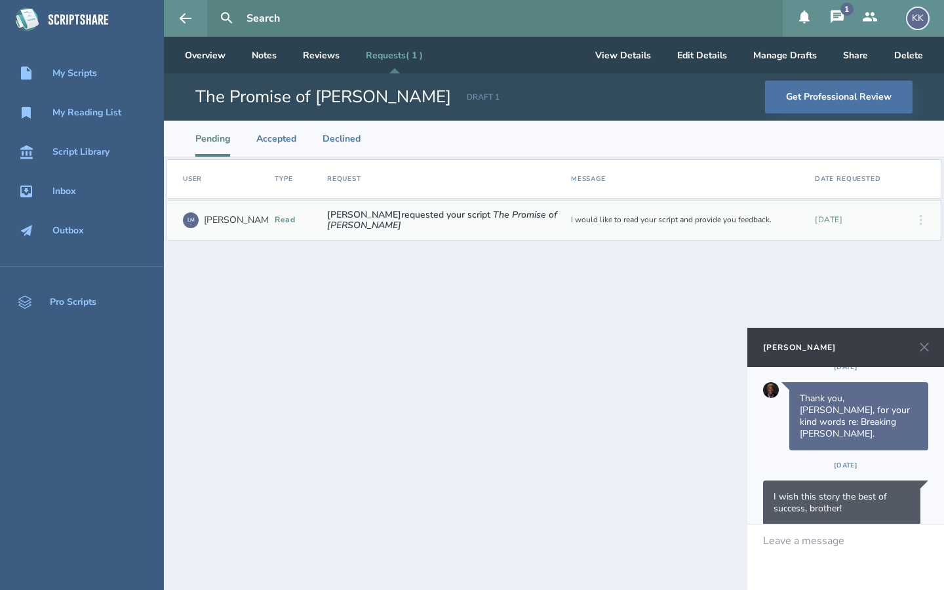
click at [930, 349] on icon at bounding box center [925, 348] width 16 height 16
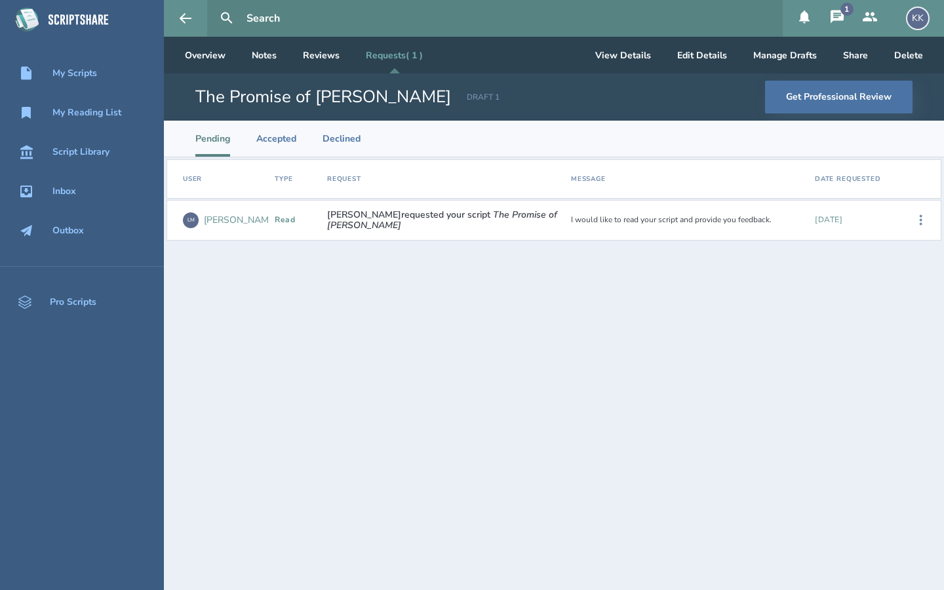
click at [216, 220] on div "[PERSON_NAME]" at bounding box center [240, 220] width 73 height 10
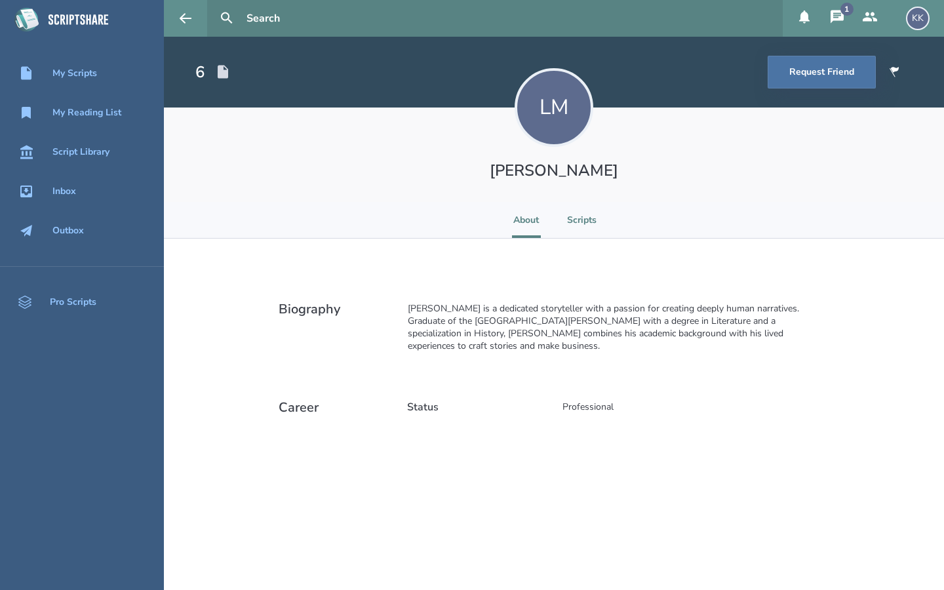
click at [583, 222] on li "Scripts" at bounding box center [582, 220] width 30 height 36
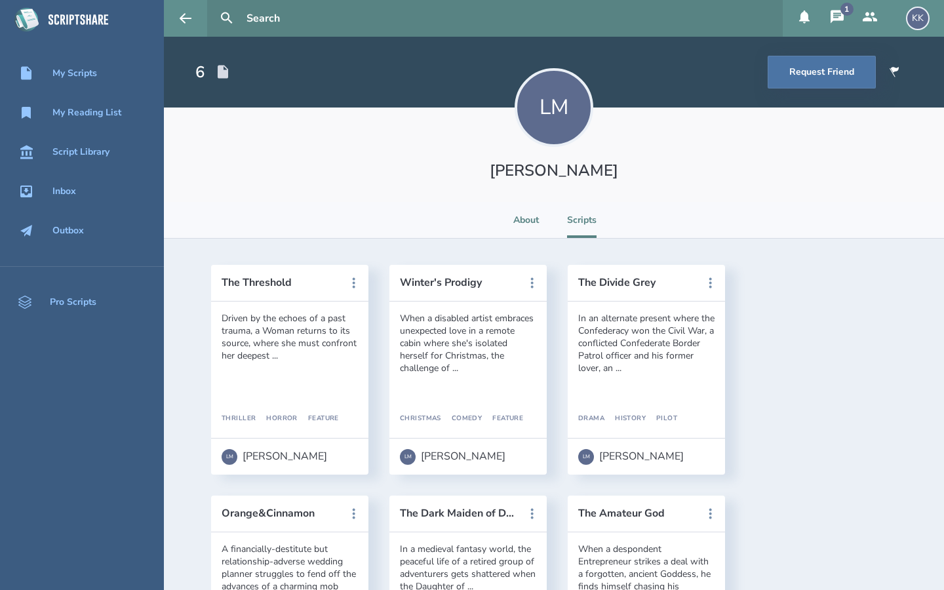
click at [528, 222] on li "About" at bounding box center [526, 220] width 29 height 36
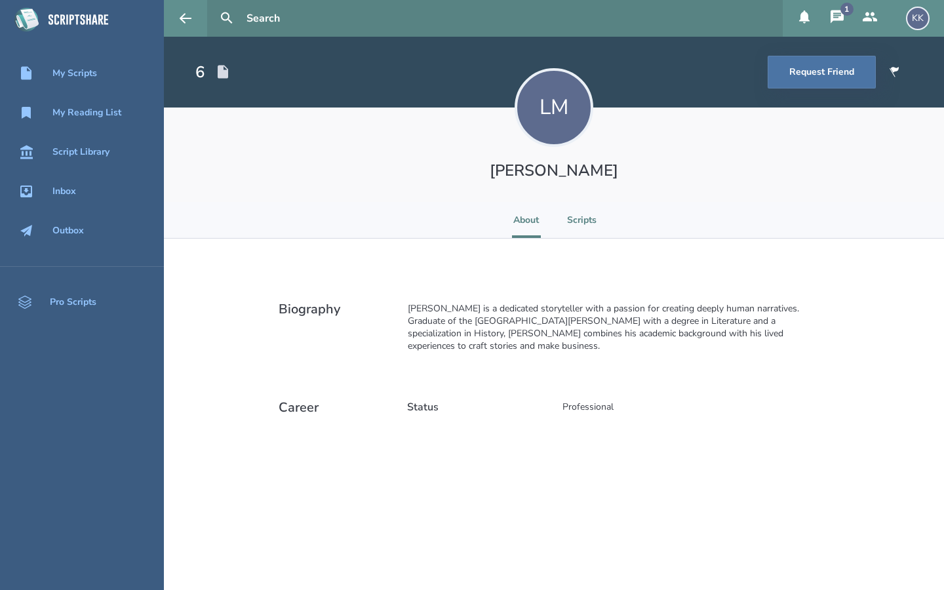
click at [589, 220] on li "Scripts" at bounding box center [582, 220] width 30 height 36
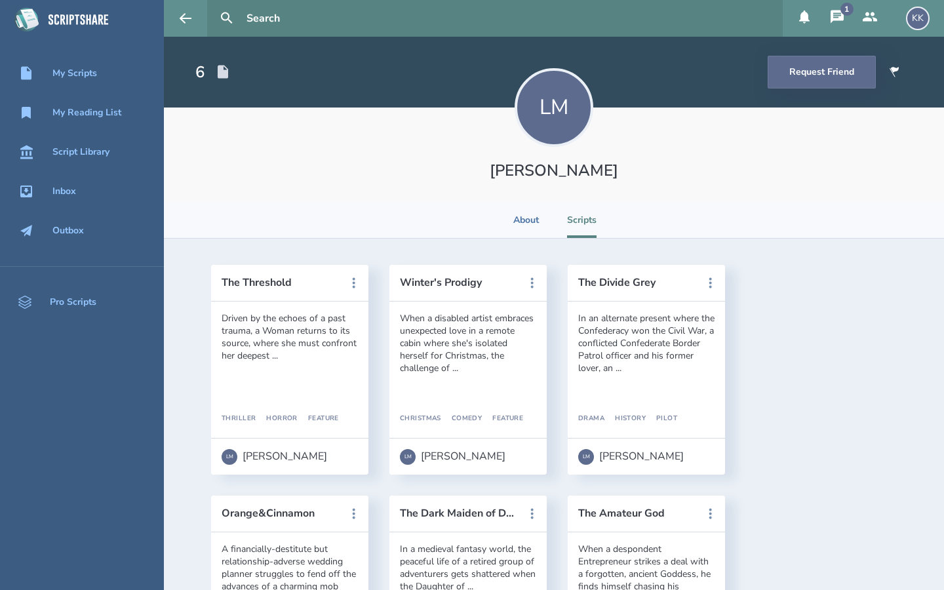
click at [803, 78] on button "Request Friend" at bounding box center [822, 72] width 108 height 33
click at [96, 70] on div "My Scripts" at bounding box center [74, 73] width 45 height 10
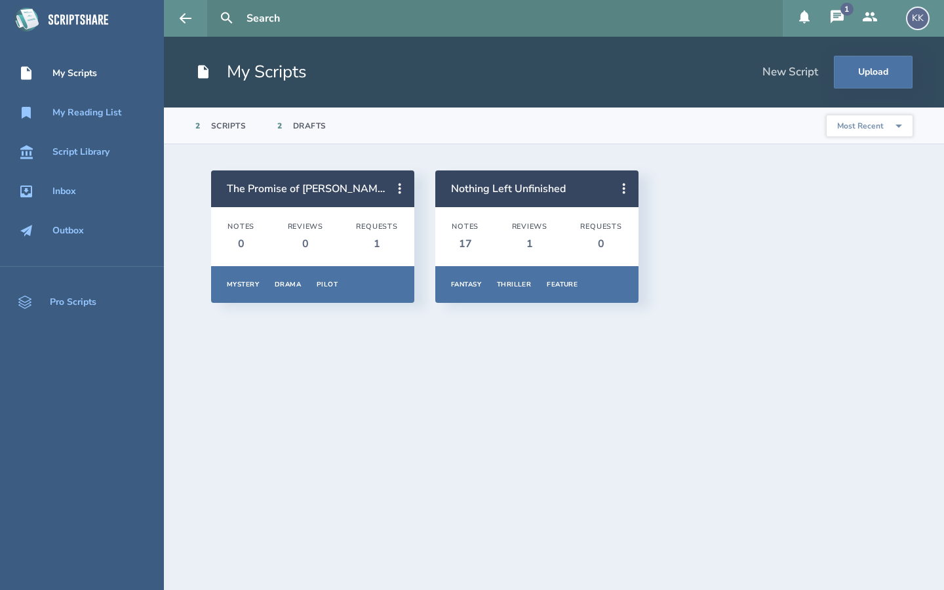
click at [379, 245] on div "1" at bounding box center [376, 244] width 41 height 14
click at [379, 229] on div "Requests" at bounding box center [376, 226] width 41 height 9
click at [404, 188] on icon at bounding box center [400, 189] width 16 height 16
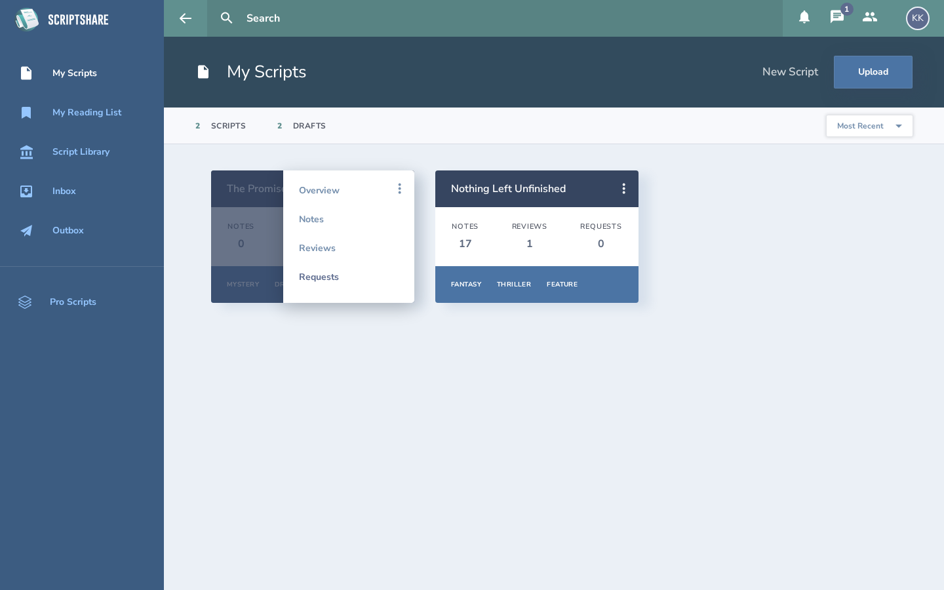
click at [333, 273] on link "Requests" at bounding box center [349, 276] width 100 height 29
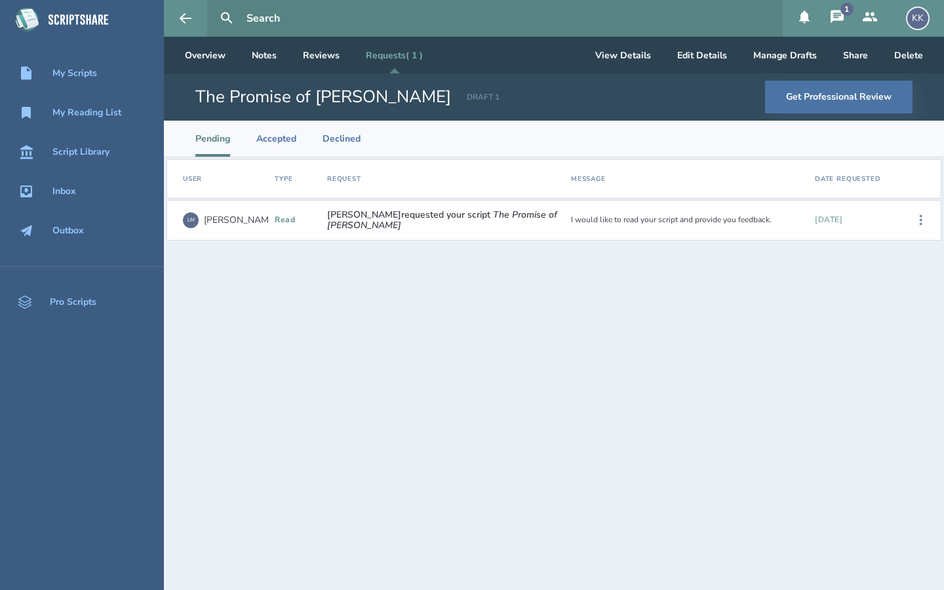
click at [468, 223] on span "[PERSON_NAME] requested your script The Promise of [PERSON_NAME] Harbor" at bounding box center [443, 220] width 233 height 21
click at [925, 219] on icon at bounding box center [921, 220] width 16 height 16
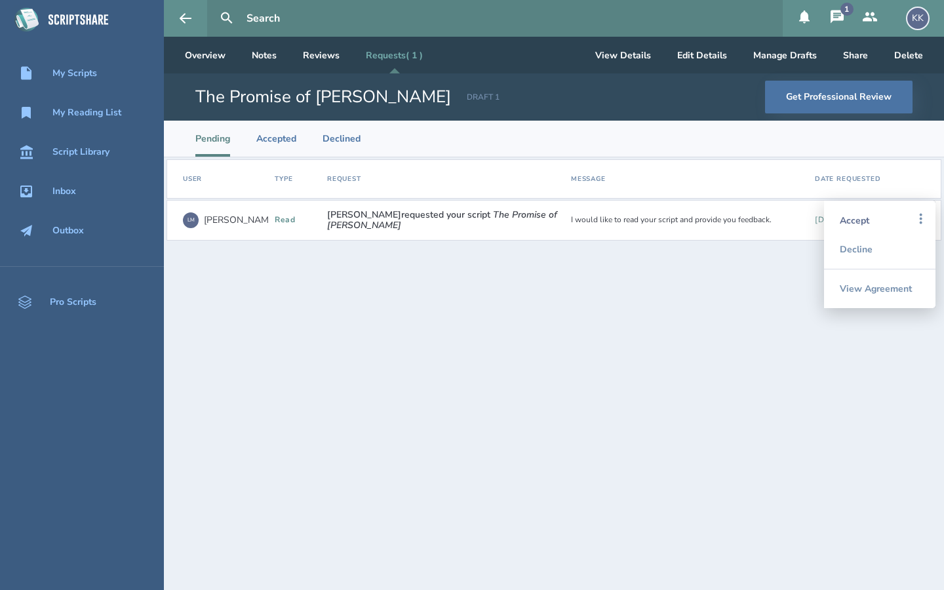
click at [861, 224] on div "Accept" at bounding box center [880, 220] width 80 height 29
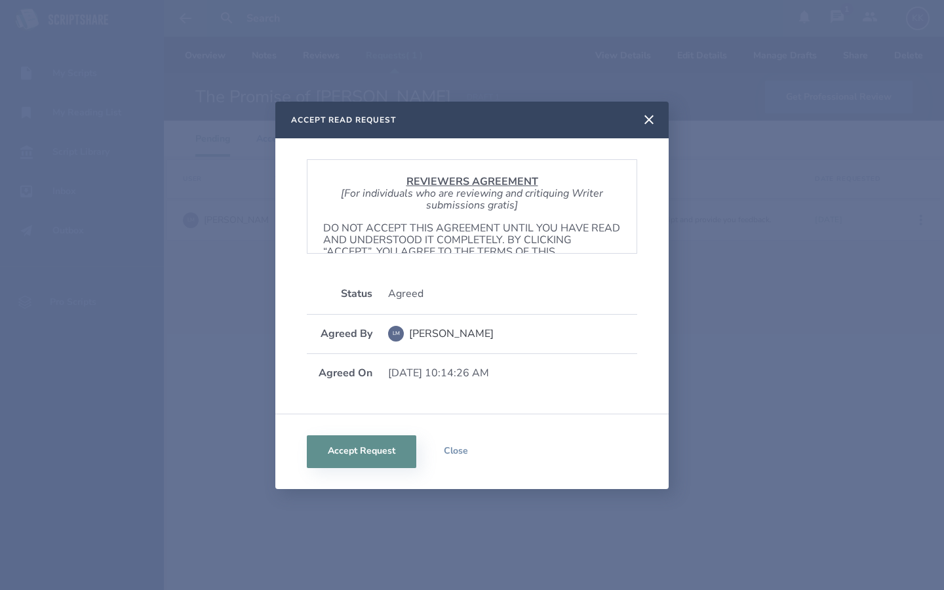
click at [589, 212] on div "REVIEWERS AGREEMENT [For individuals who are reviewing and critiquing Writer su…" at bounding box center [472, 206] width 330 height 94
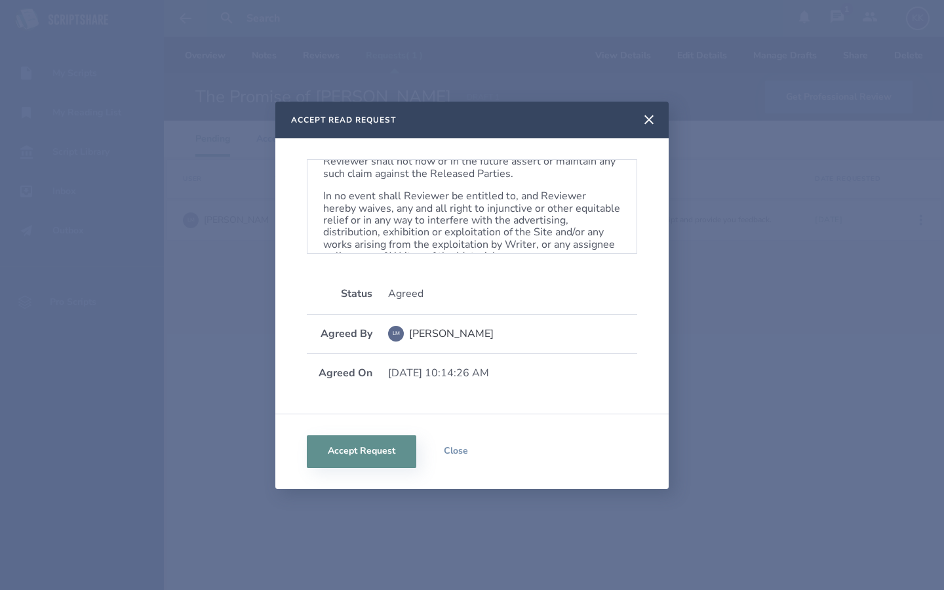
scroll to position [794, 0]
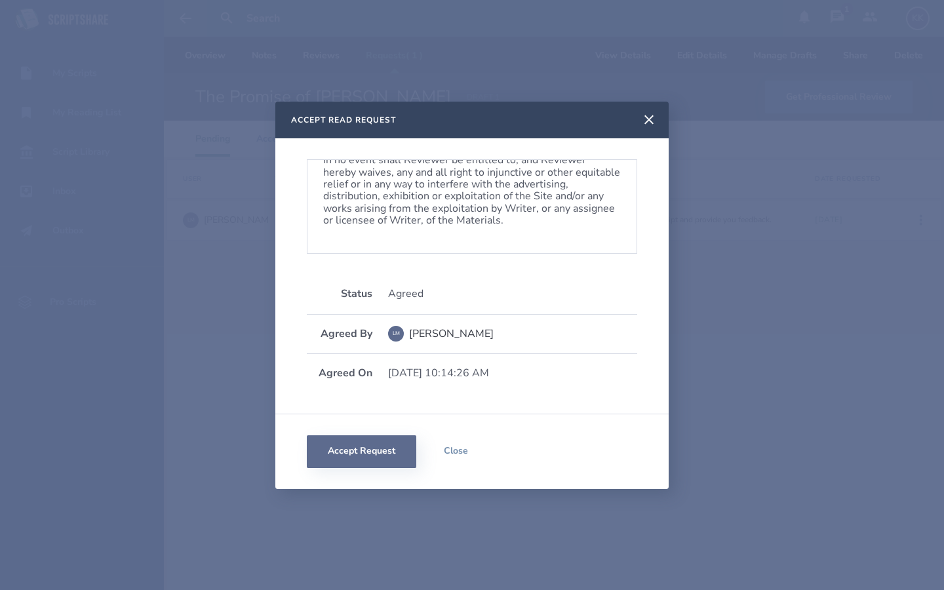
click at [376, 449] on button "Accept Request" at bounding box center [361, 451] width 109 height 33
